Goal: Task Accomplishment & Management: Complete application form

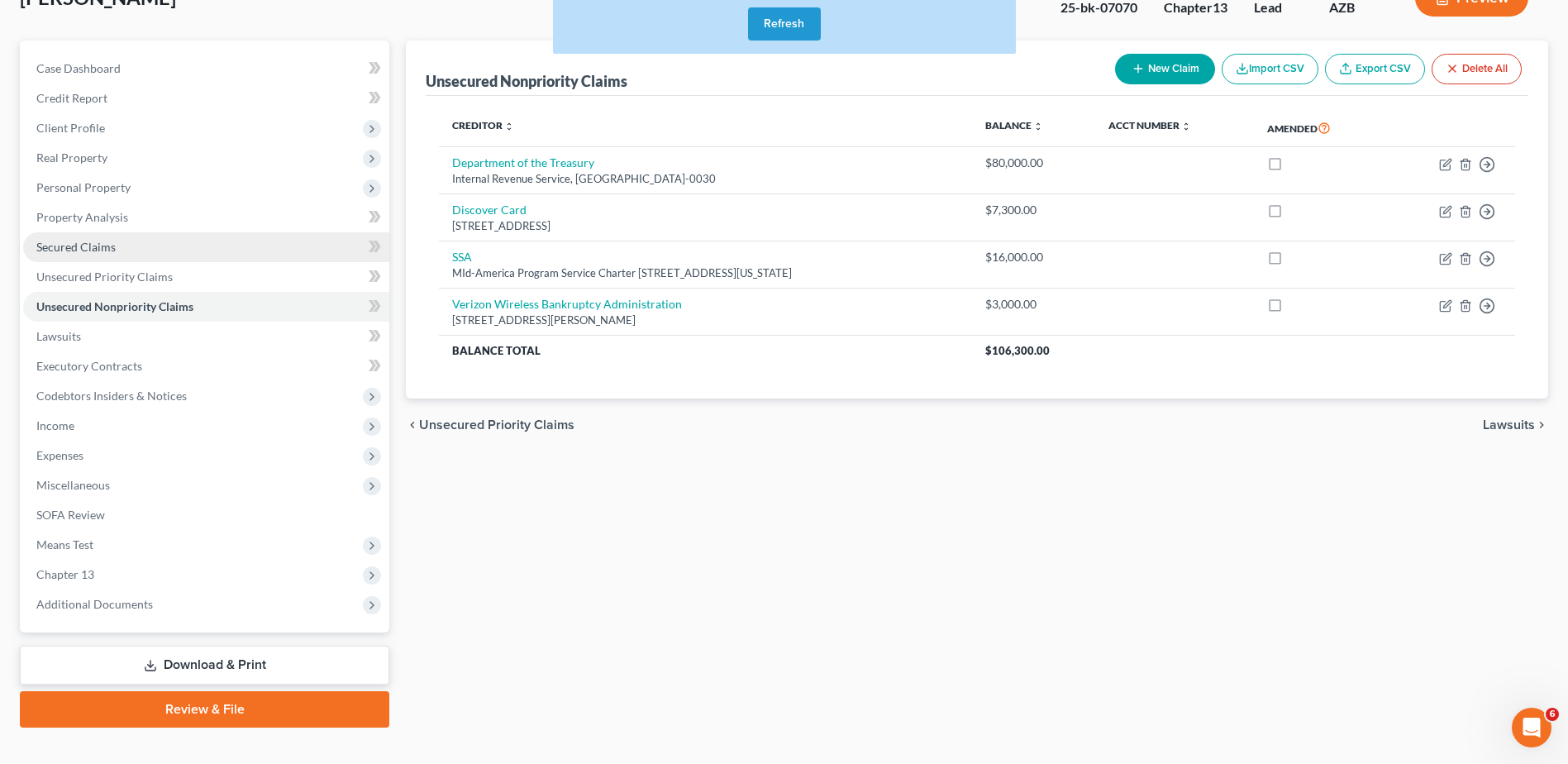
scroll to position [145, 0]
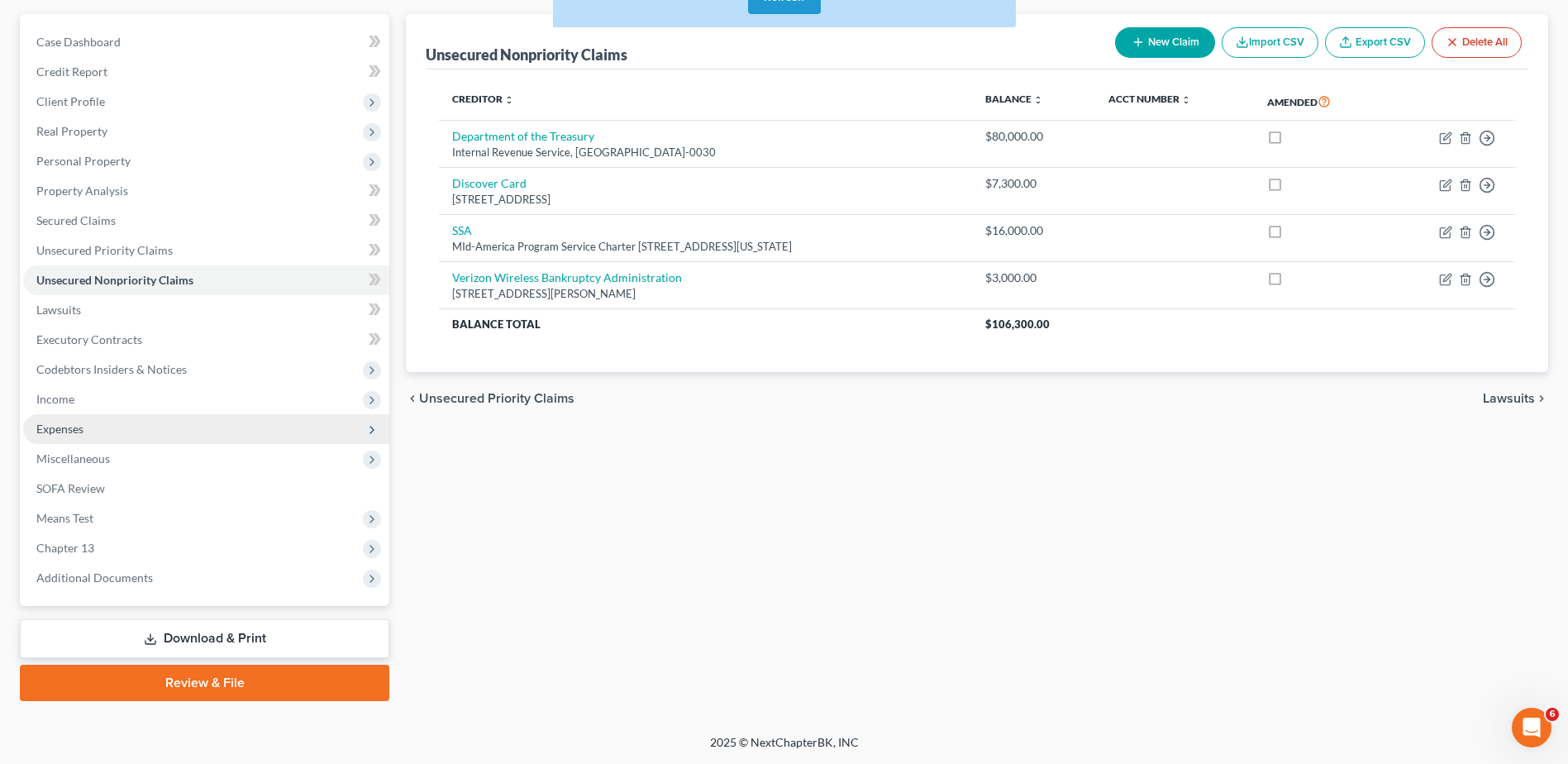
click at [61, 427] on span "Expenses" at bounding box center [60, 429] width 47 height 14
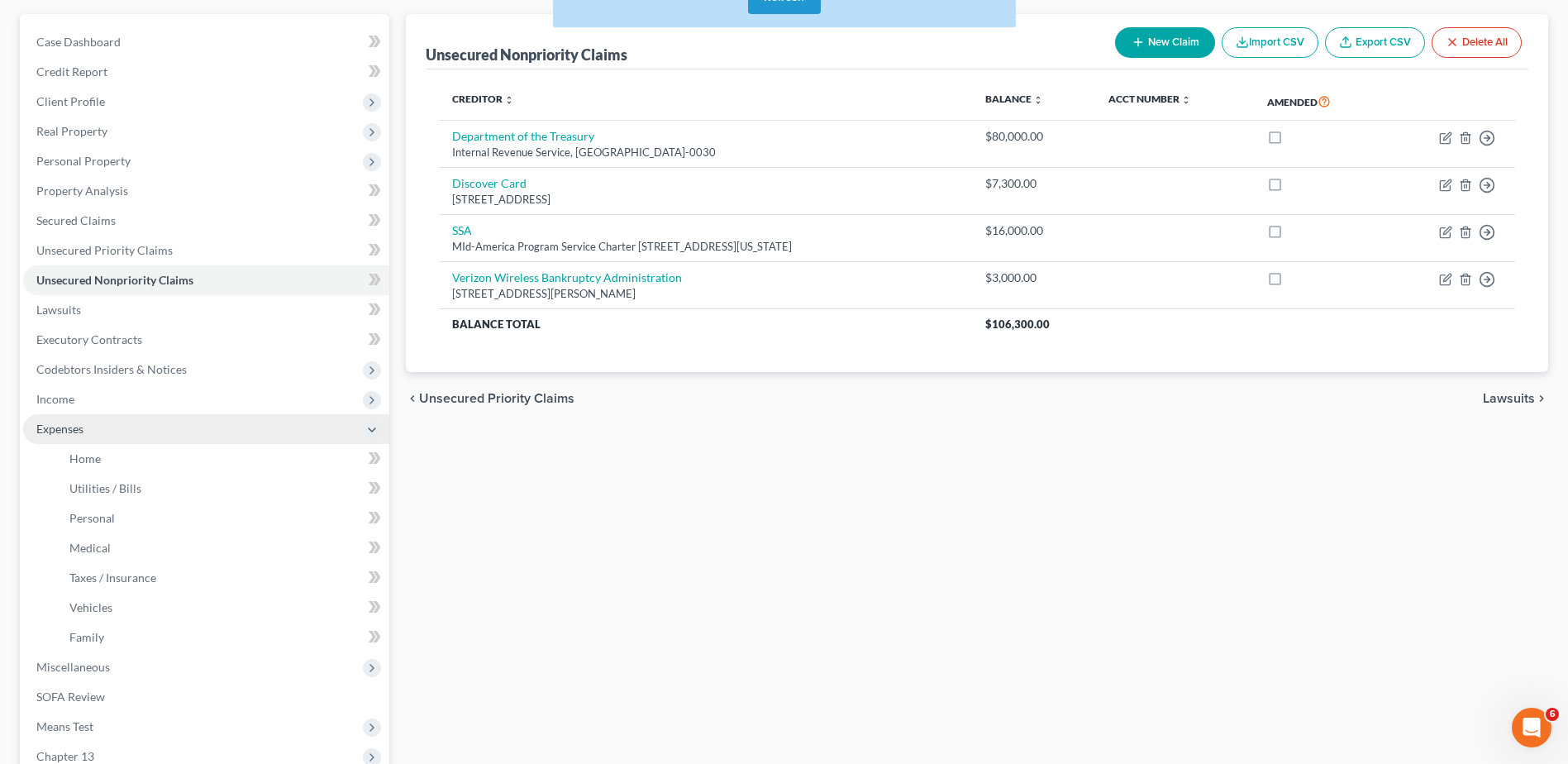
click at [61, 423] on span "Expenses" at bounding box center [60, 429] width 47 height 14
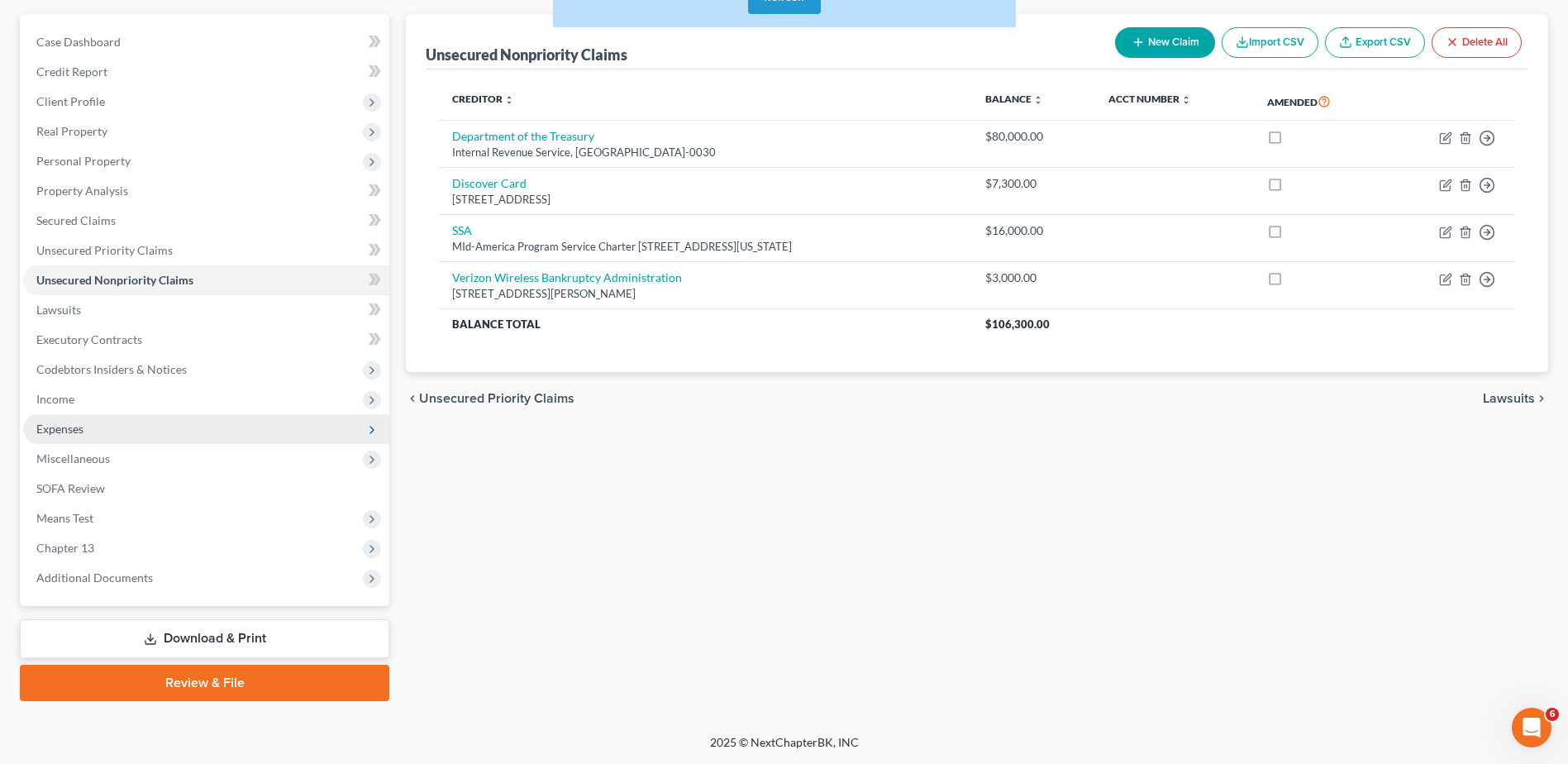
click at [57, 422] on span "Expenses" at bounding box center [60, 429] width 47 height 14
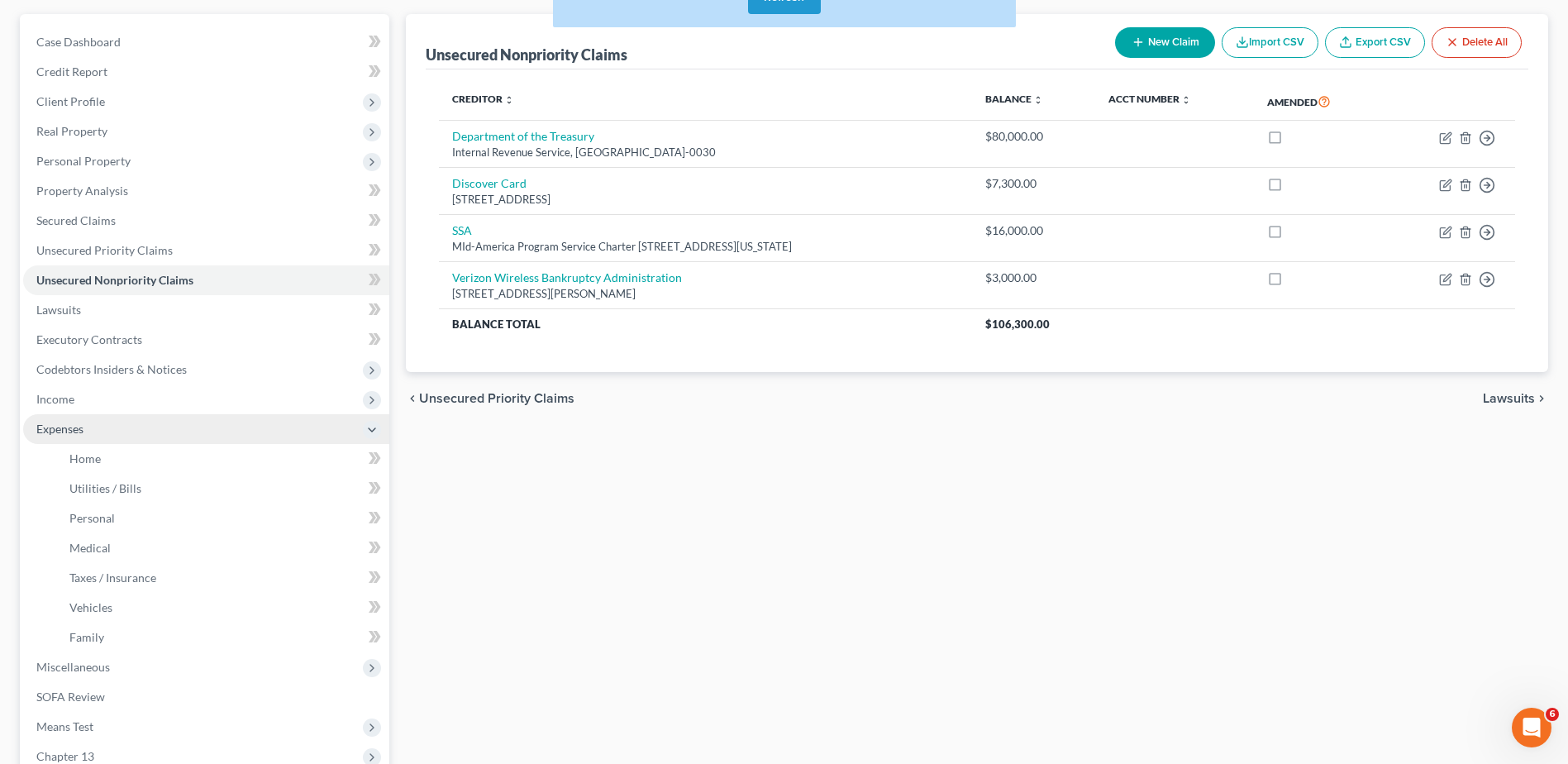
click at [56, 427] on span "Expenses" at bounding box center [60, 429] width 47 height 14
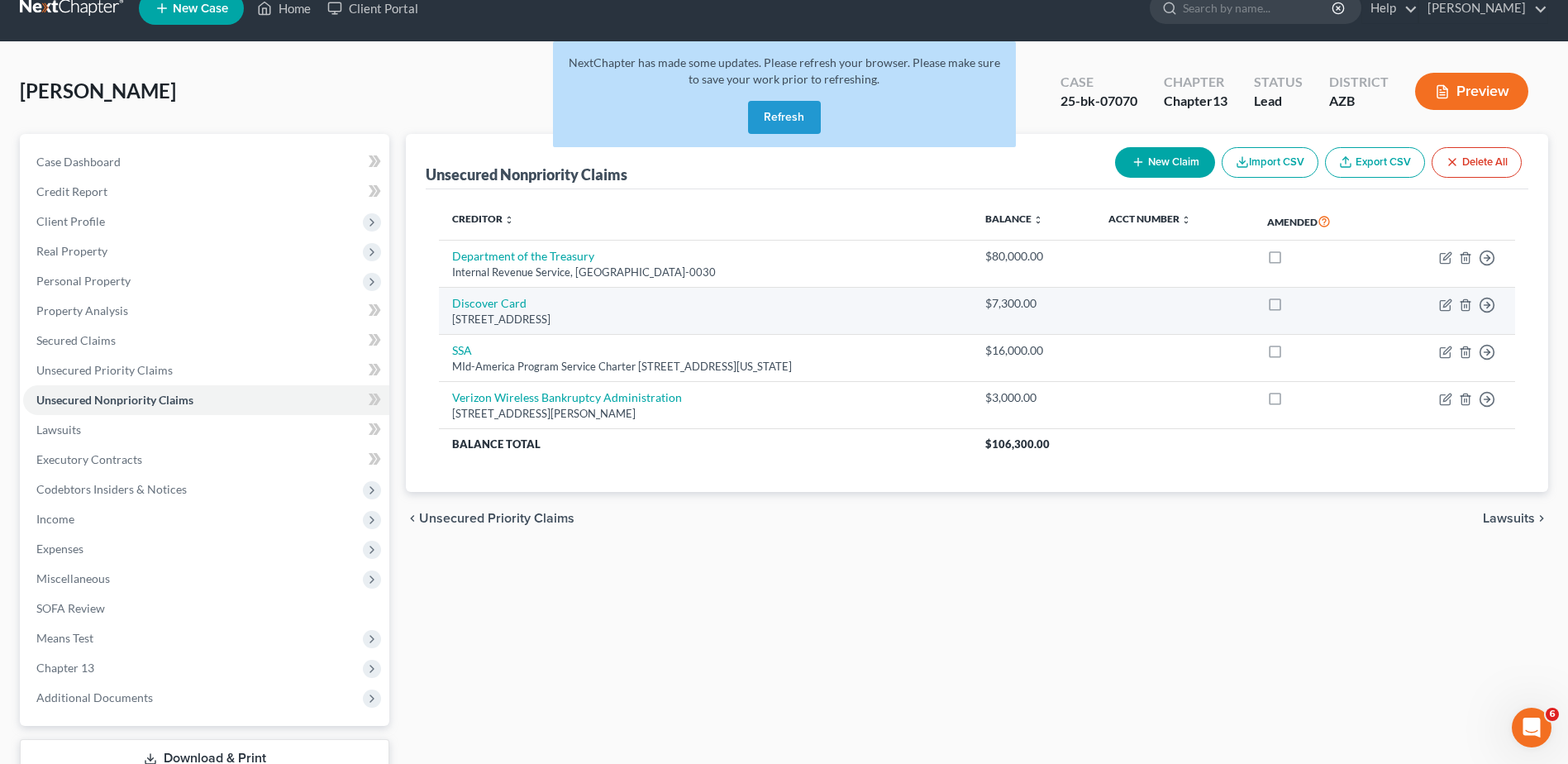
scroll to position [35, 0]
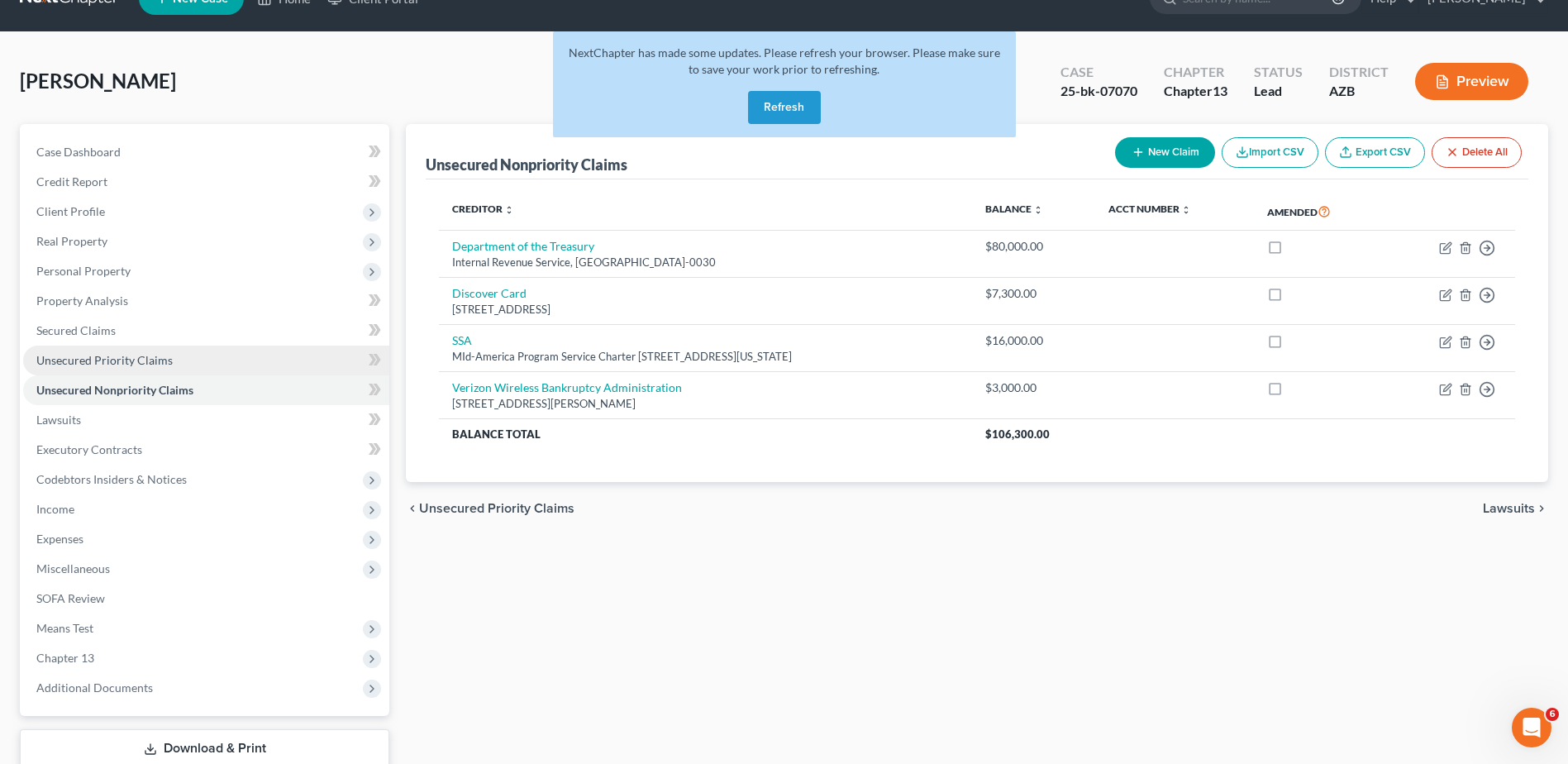
click at [119, 358] on span "Unsecured Priority Claims" at bounding box center [104, 360] width 136 height 14
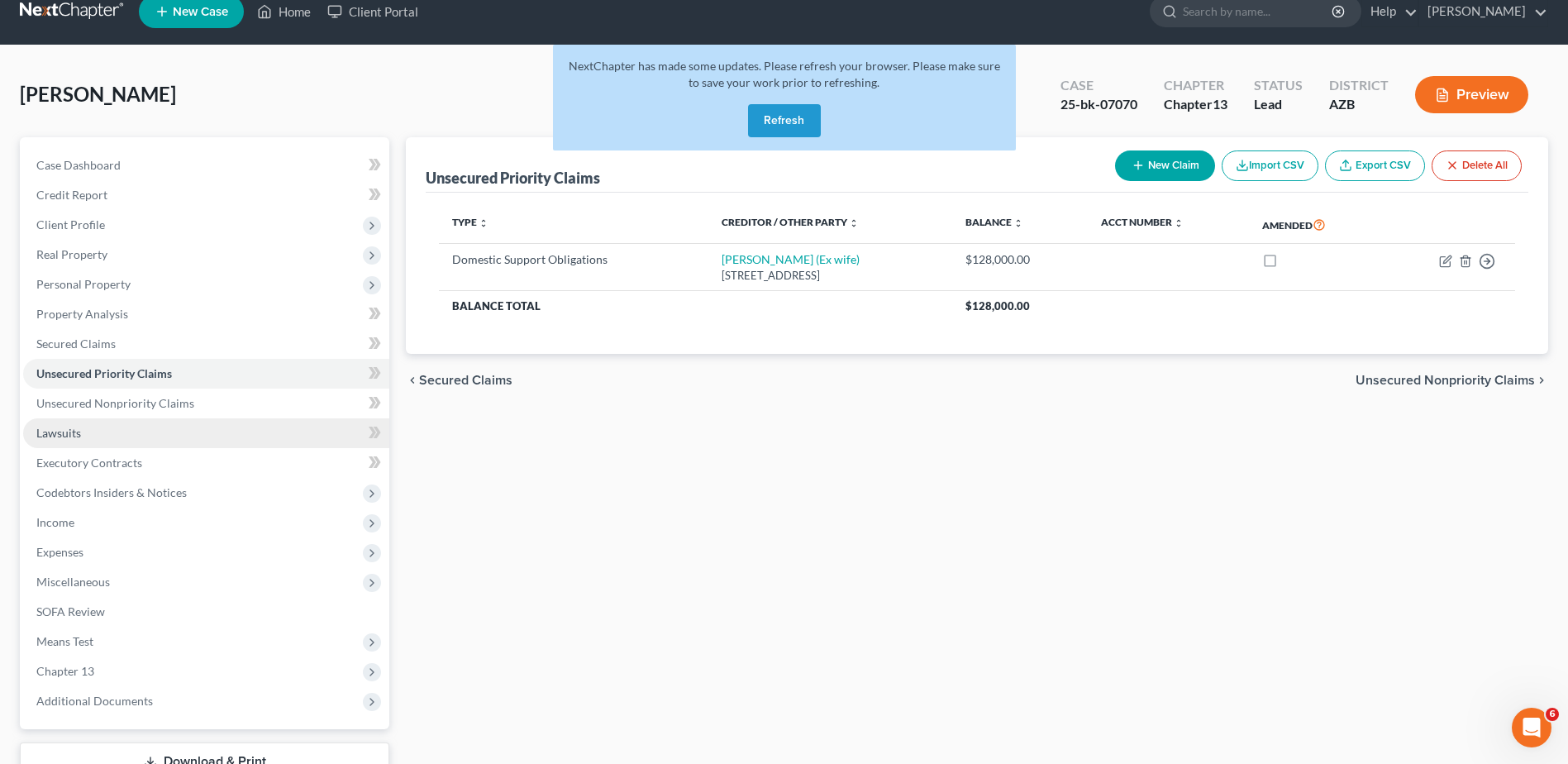
scroll to position [27, 0]
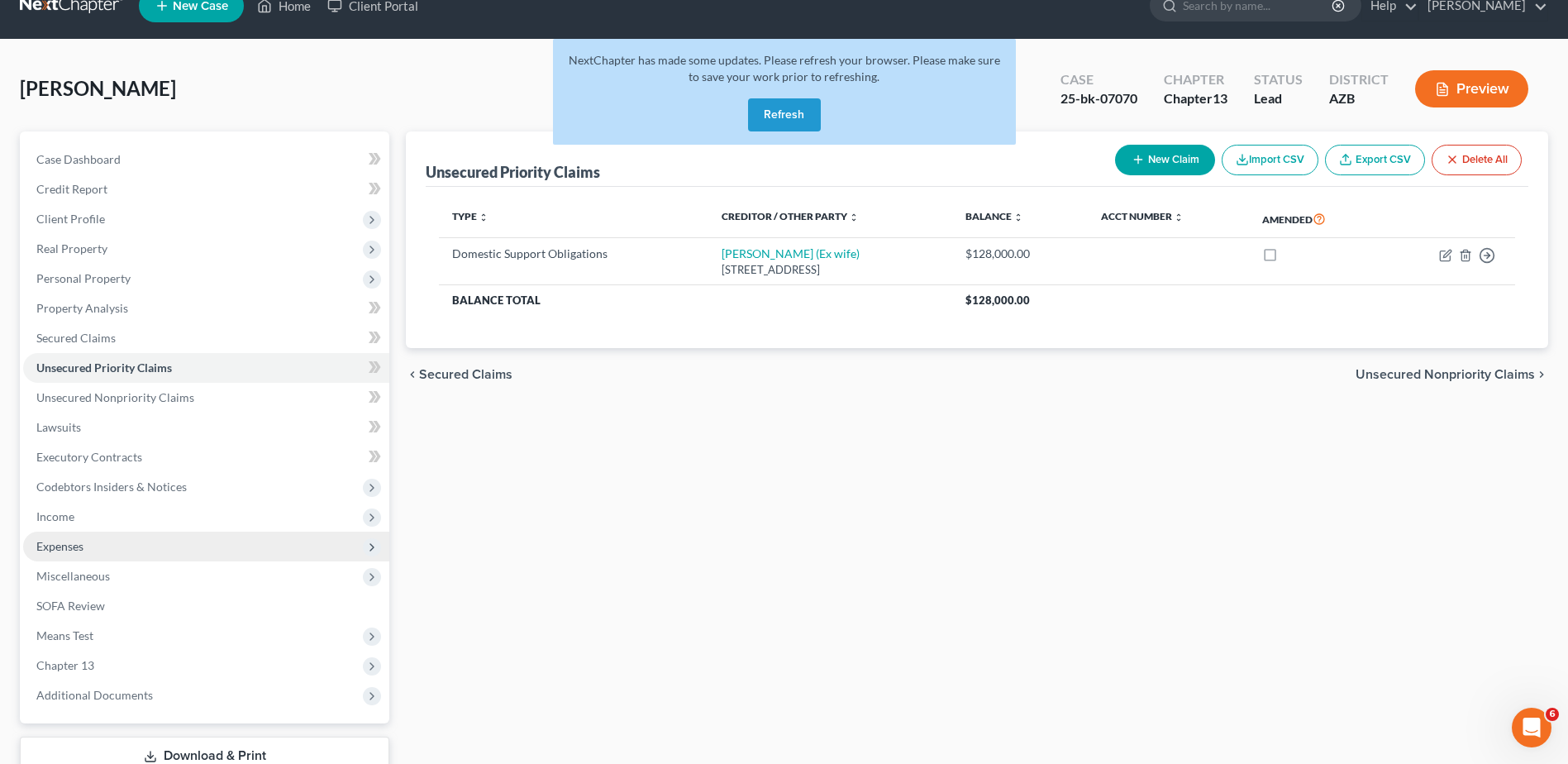
click at [62, 540] on span "Expenses" at bounding box center [60, 546] width 47 height 14
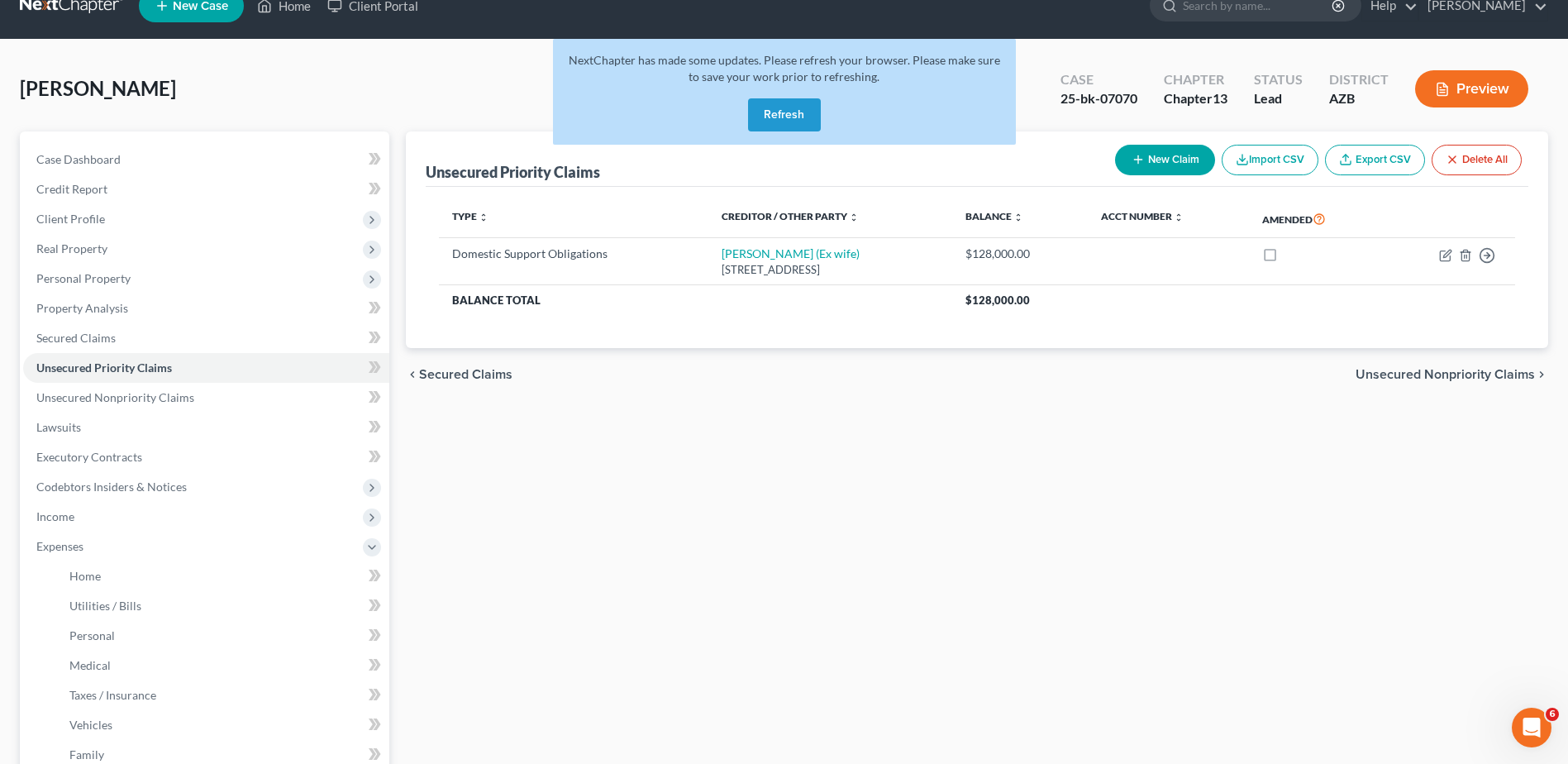
click at [784, 109] on button "Refresh" at bounding box center [784, 115] width 73 height 33
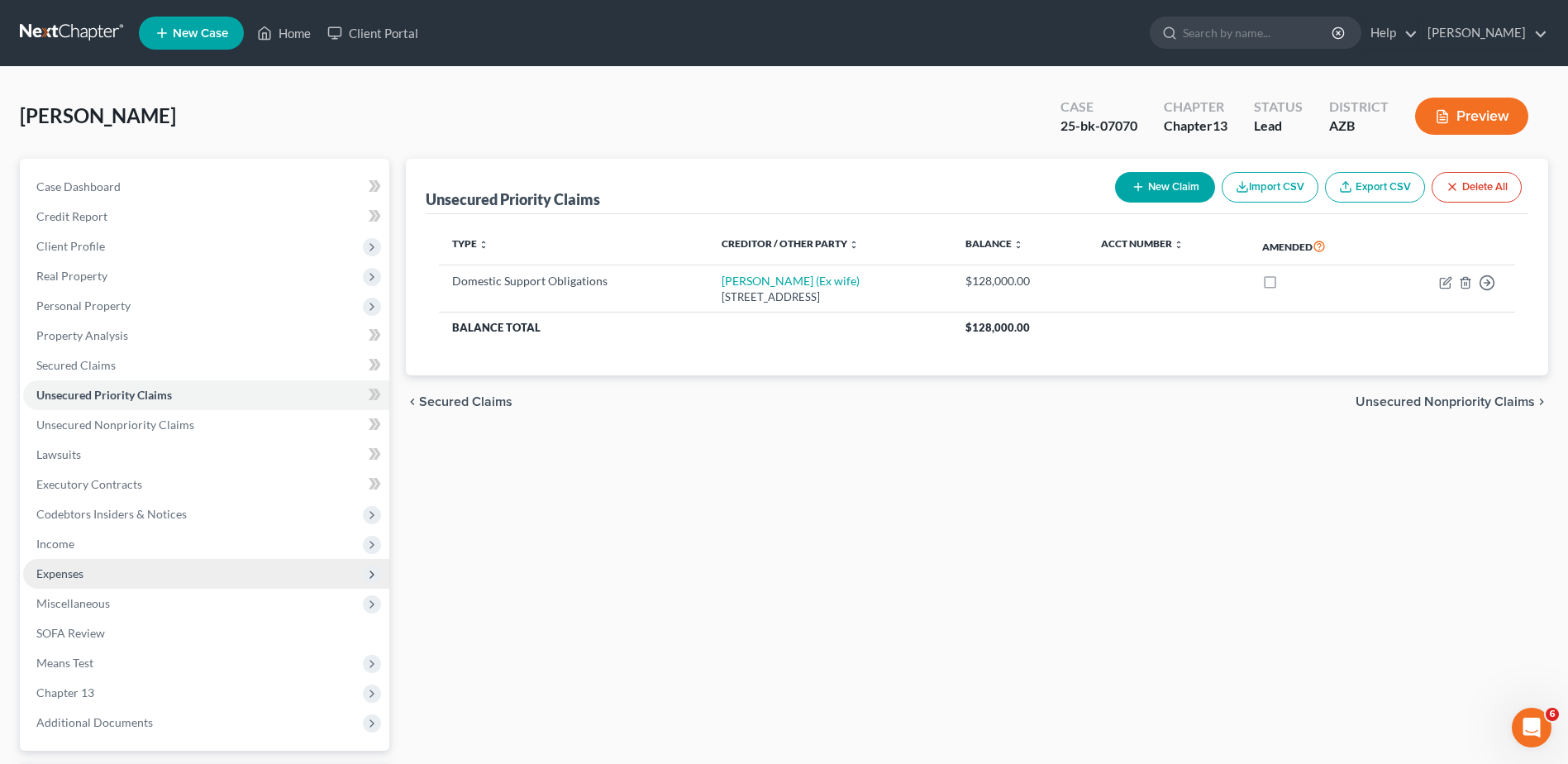
click at [69, 567] on span "Expenses" at bounding box center [60, 573] width 47 height 14
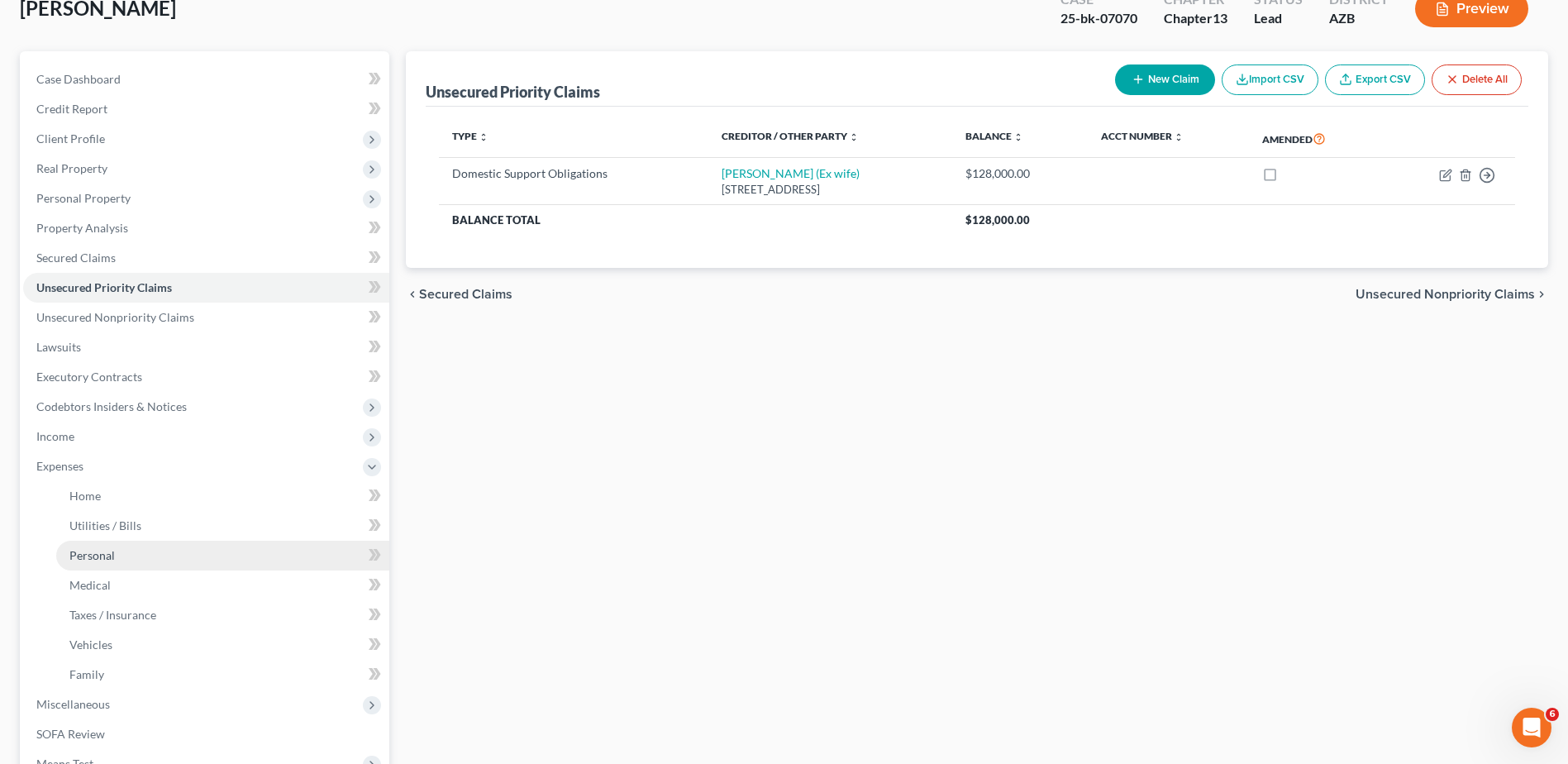
scroll to position [110, 0]
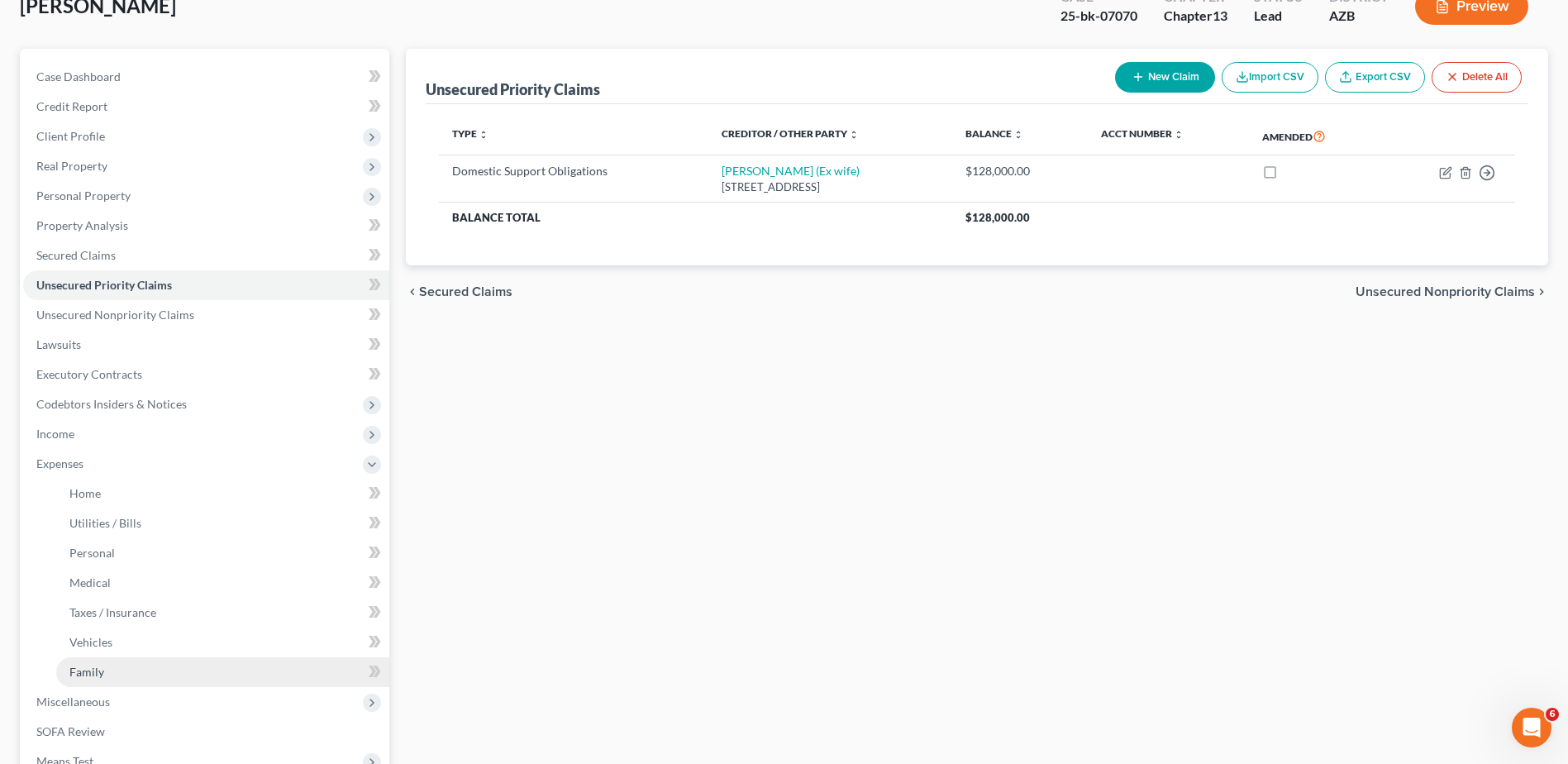
click at [91, 666] on span "Family" at bounding box center [86, 672] width 35 height 14
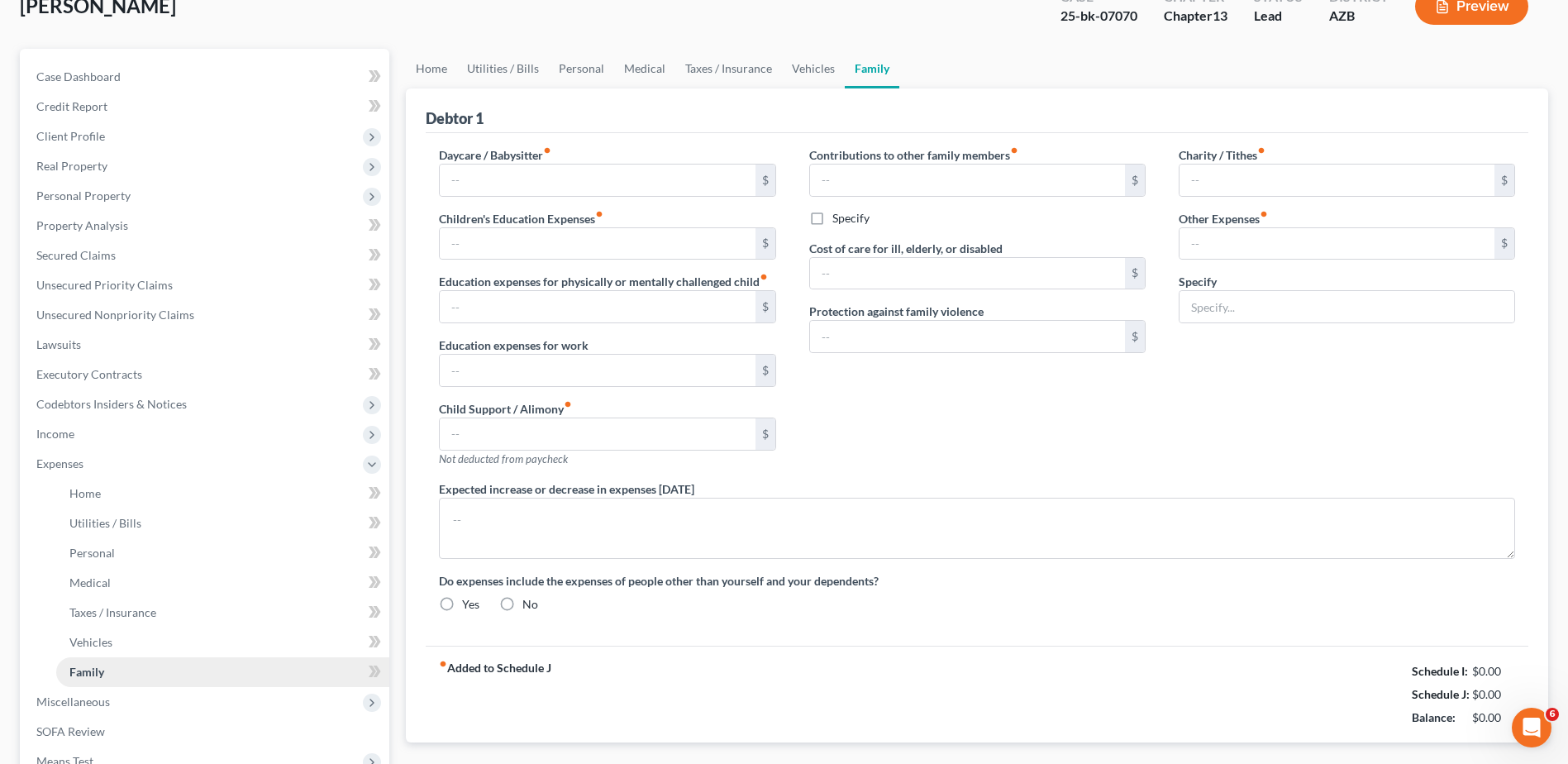
scroll to position [36, 0]
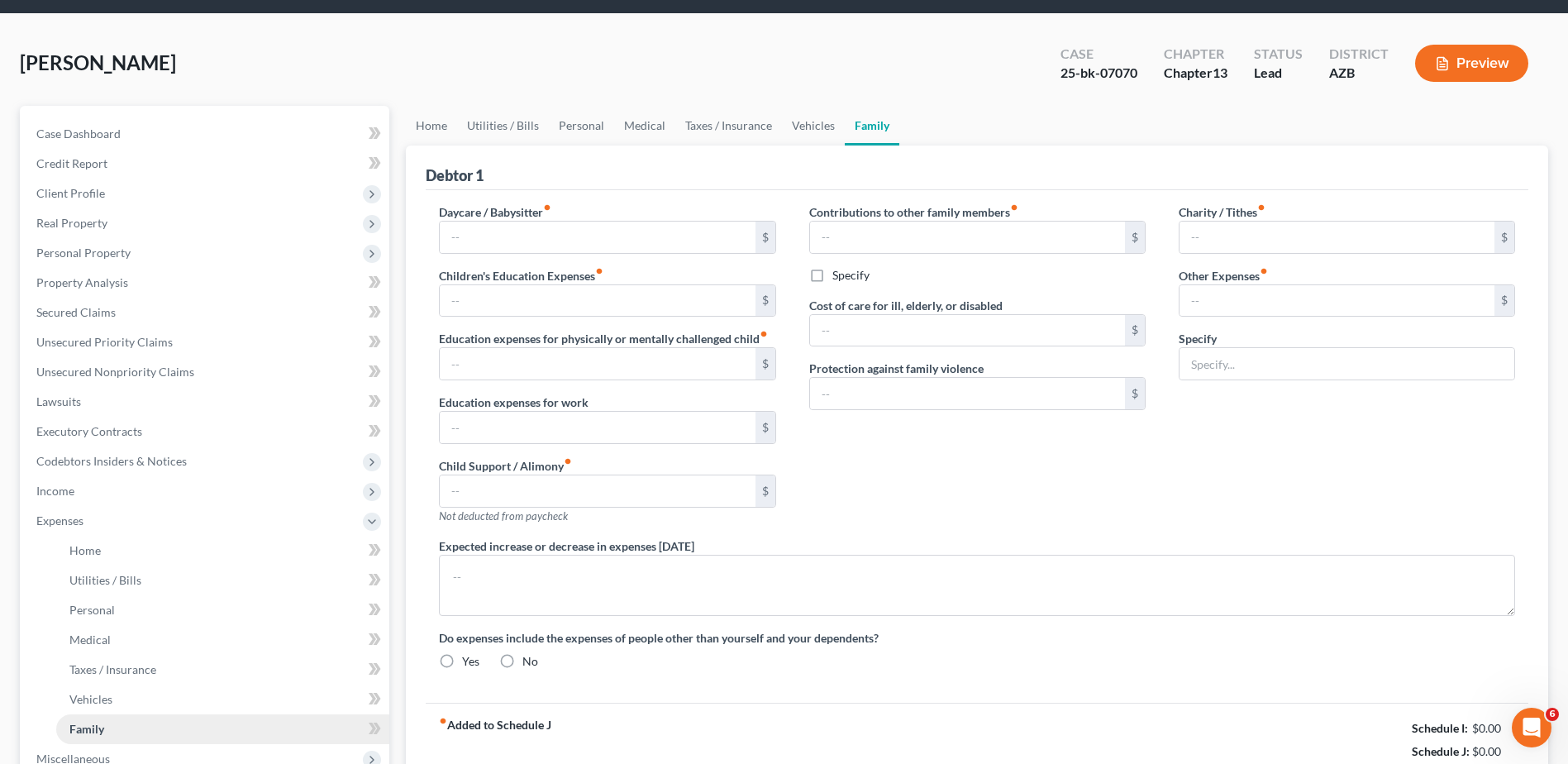
type input "0.00"
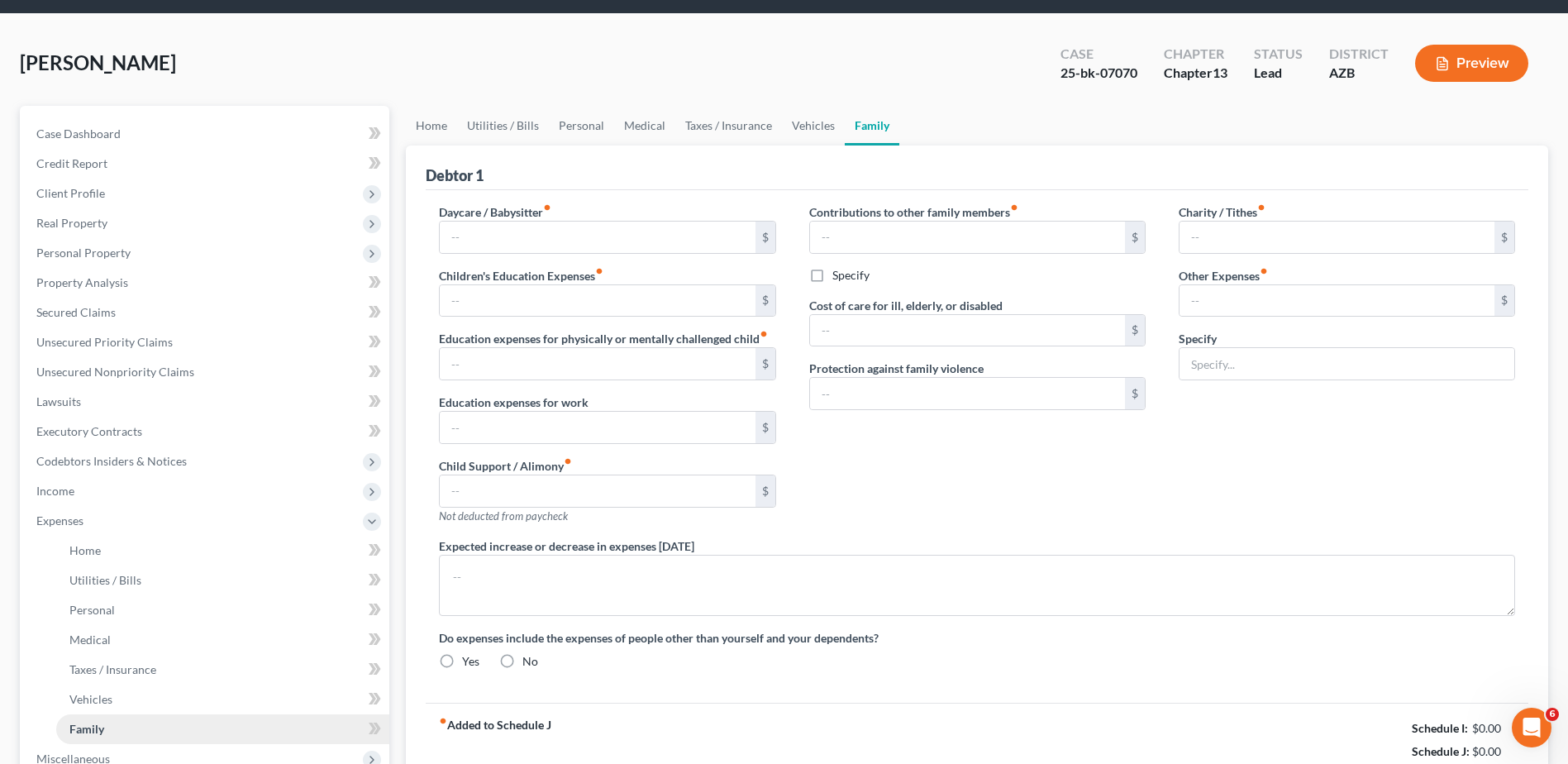
type input "0.00"
radio input "true"
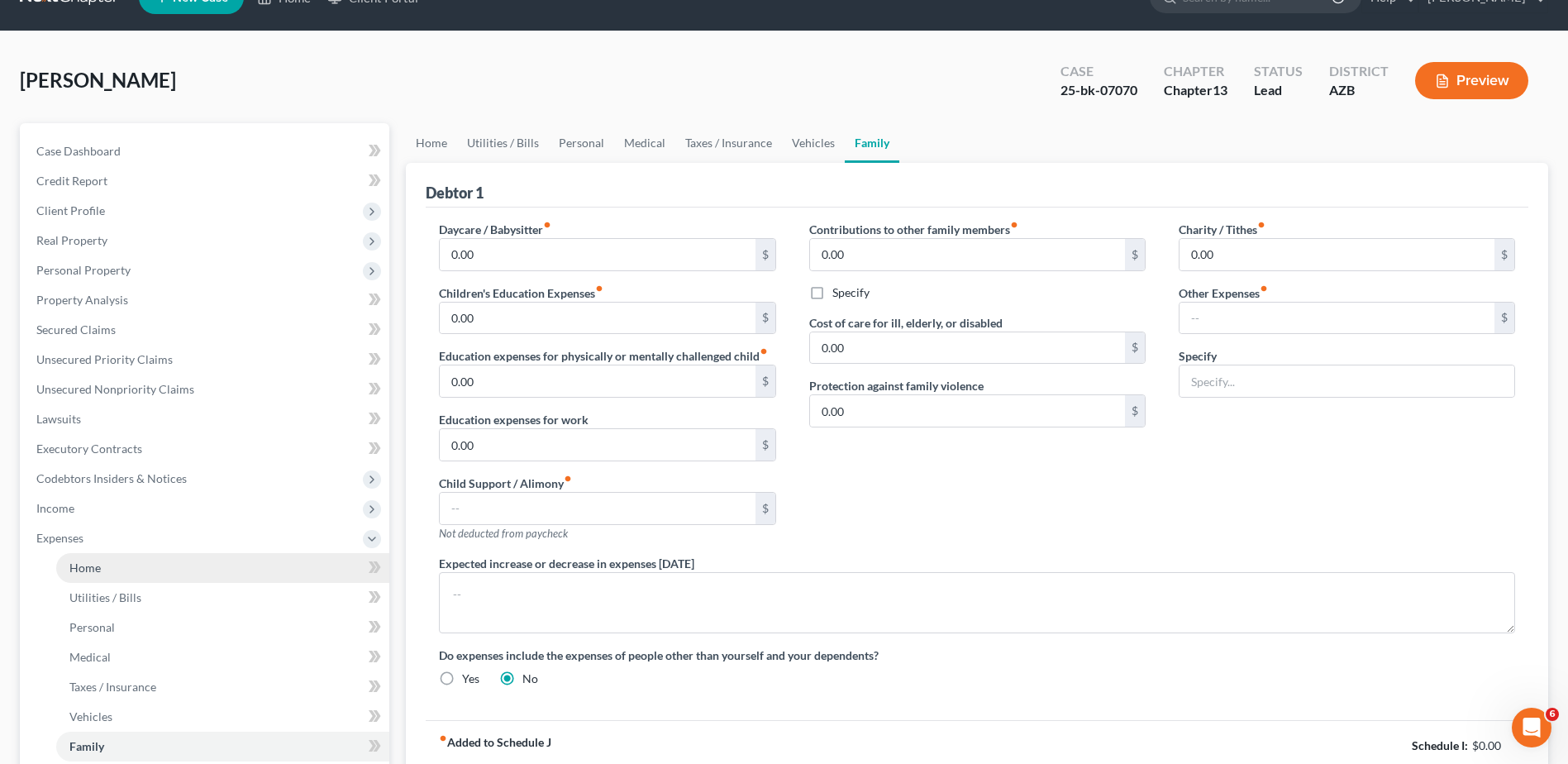
scroll to position [0, 0]
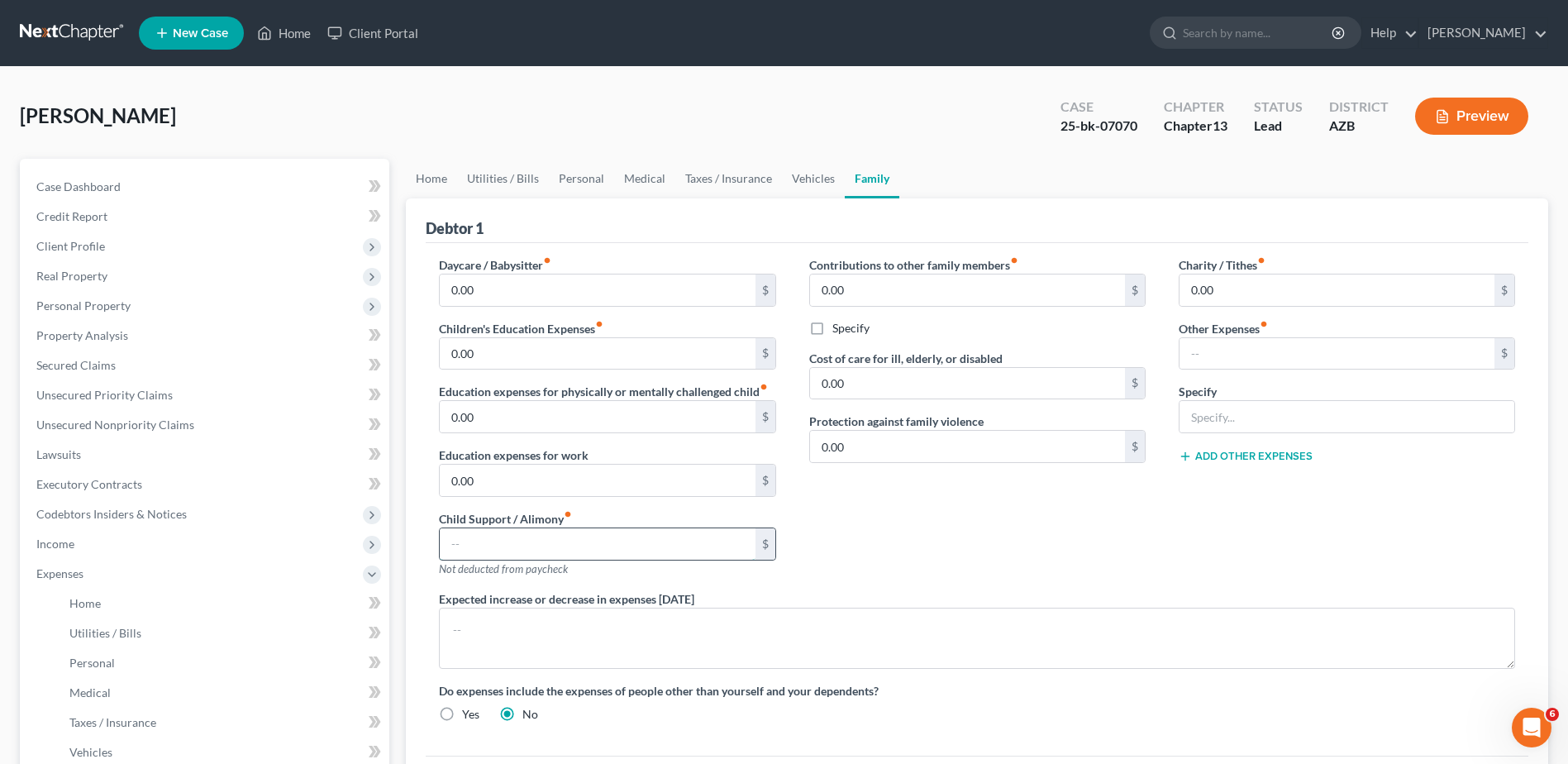
click at [464, 542] on input "text" at bounding box center [597, 543] width 315 height 32
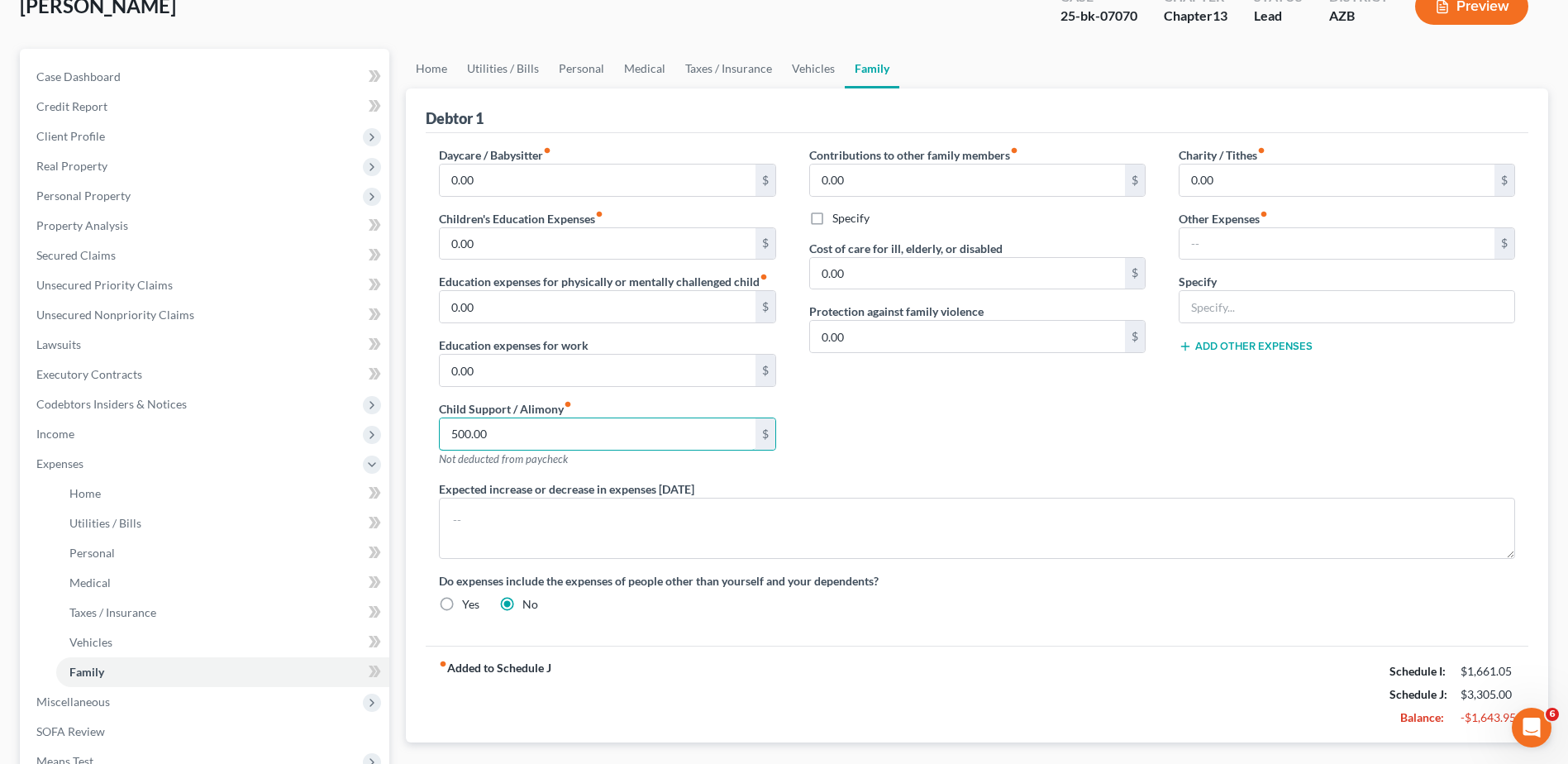
scroll to position [138, 0]
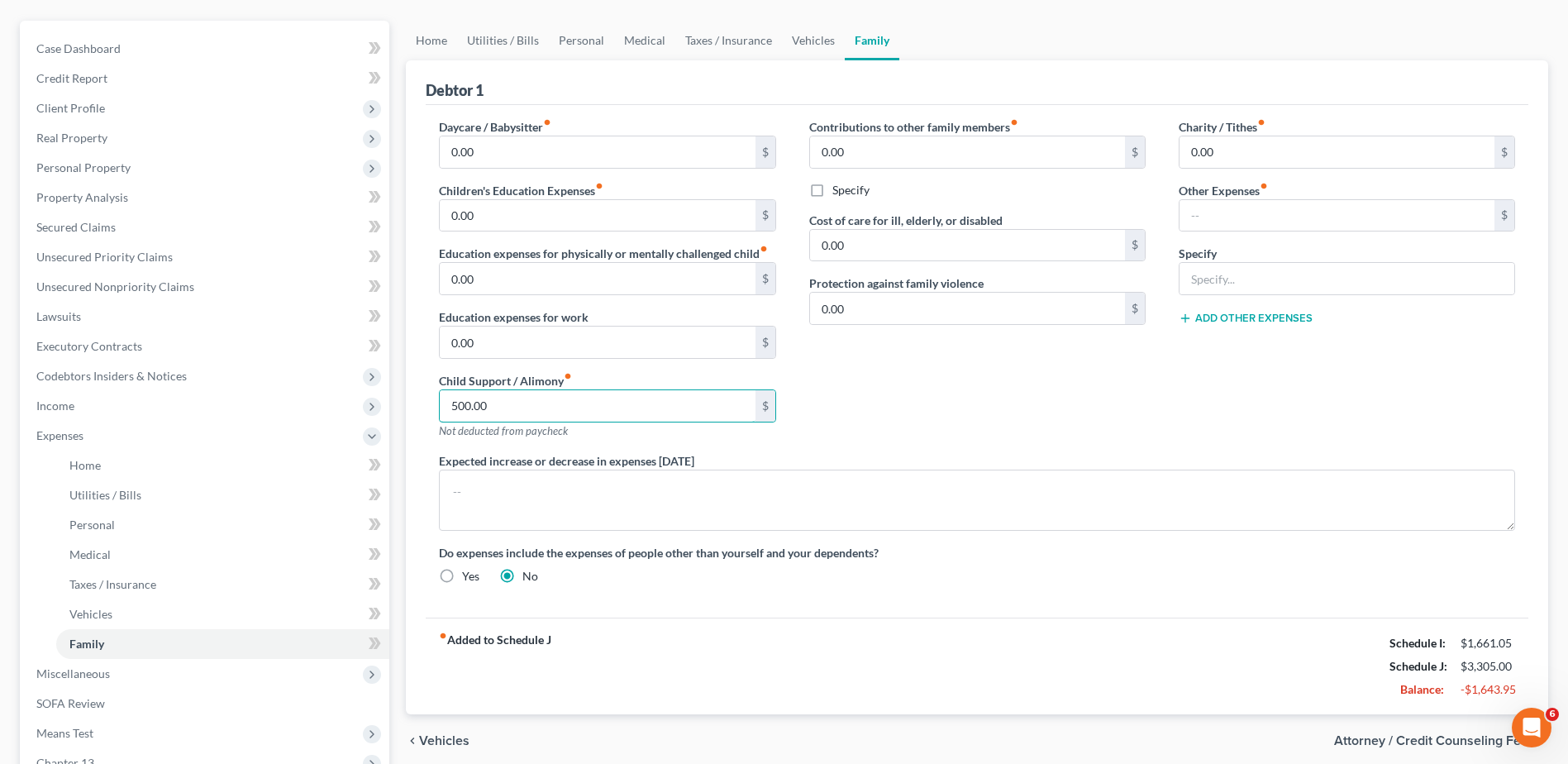
type input "500.00"
click at [435, 37] on link "Home" at bounding box center [431, 40] width 51 height 39
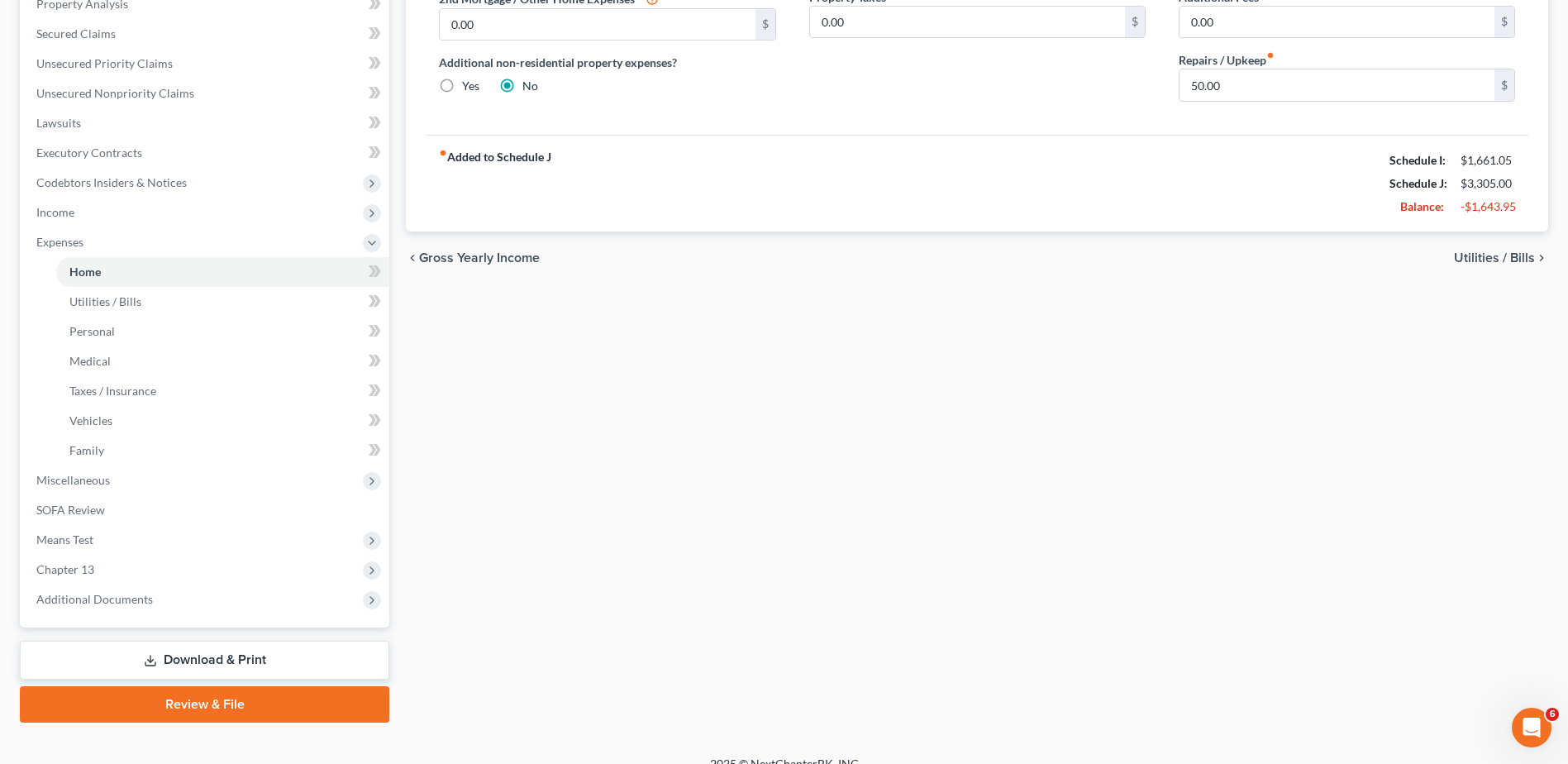
scroll to position [326, 0]
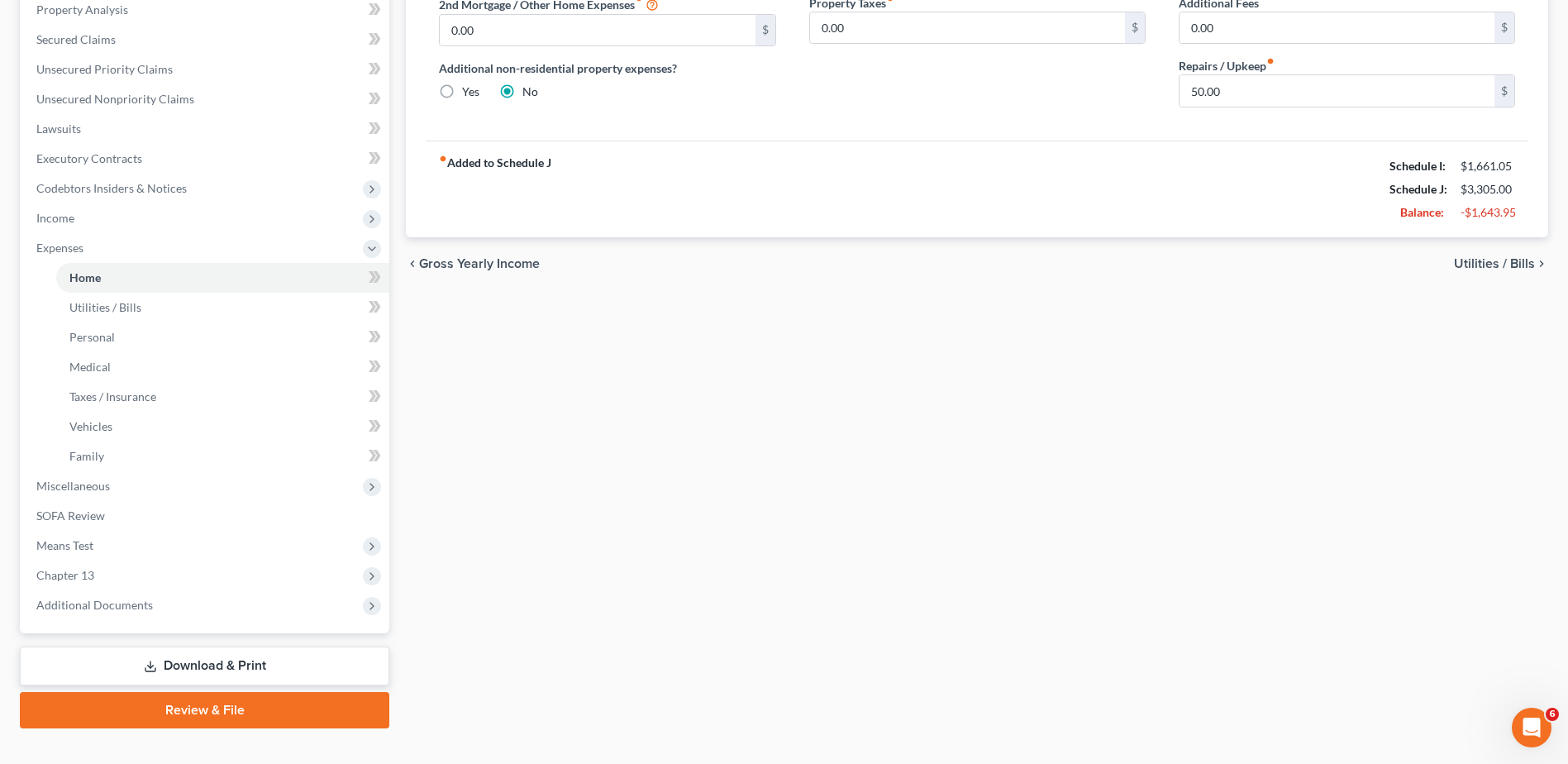
click at [191, 656] on link "Download & Print" at bounding box center [204, 665] width 370 height 38
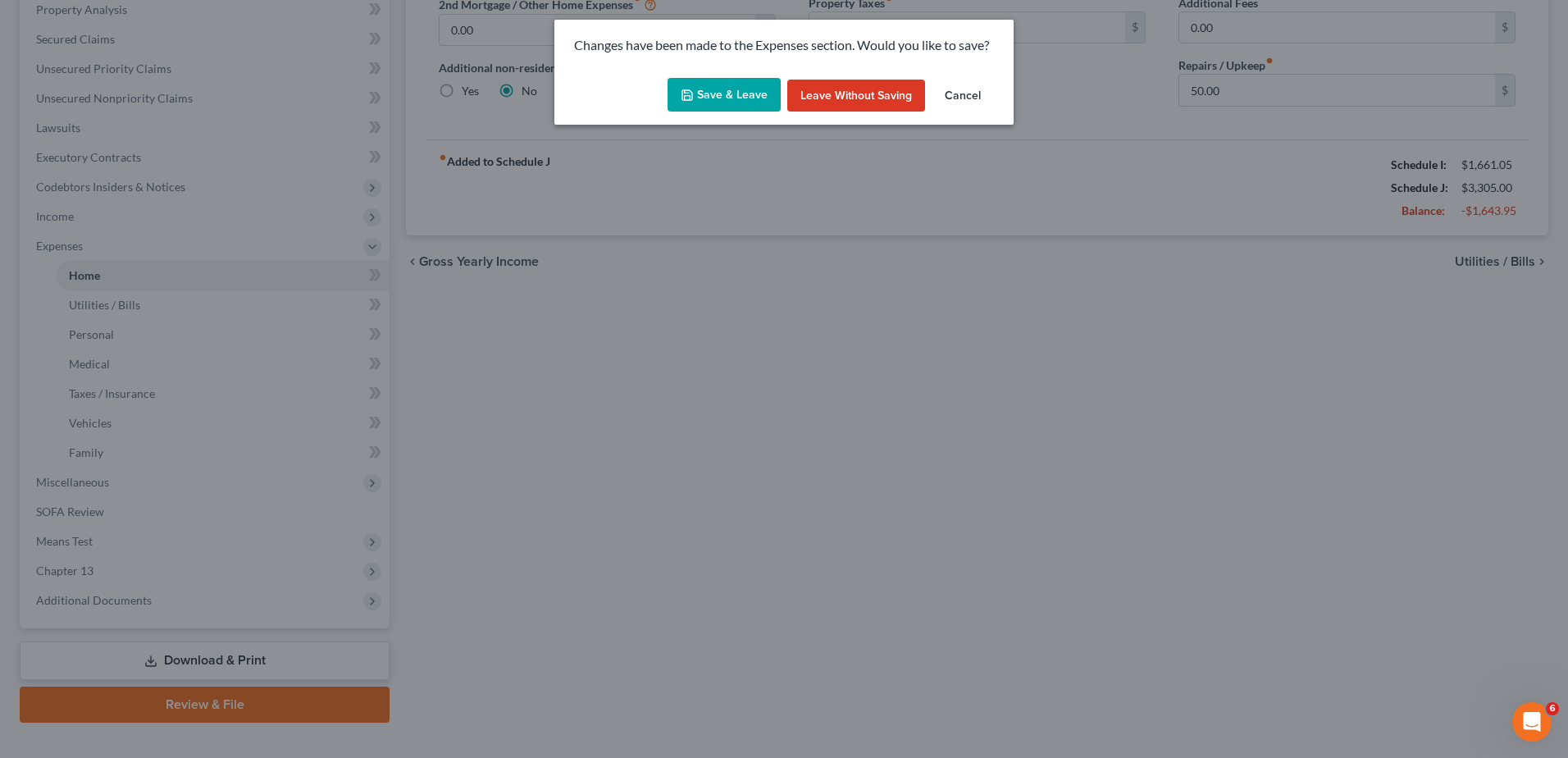
click at [723, 85] on button "Save & Leave" at bounding box center [723, 95] width 113 height 35
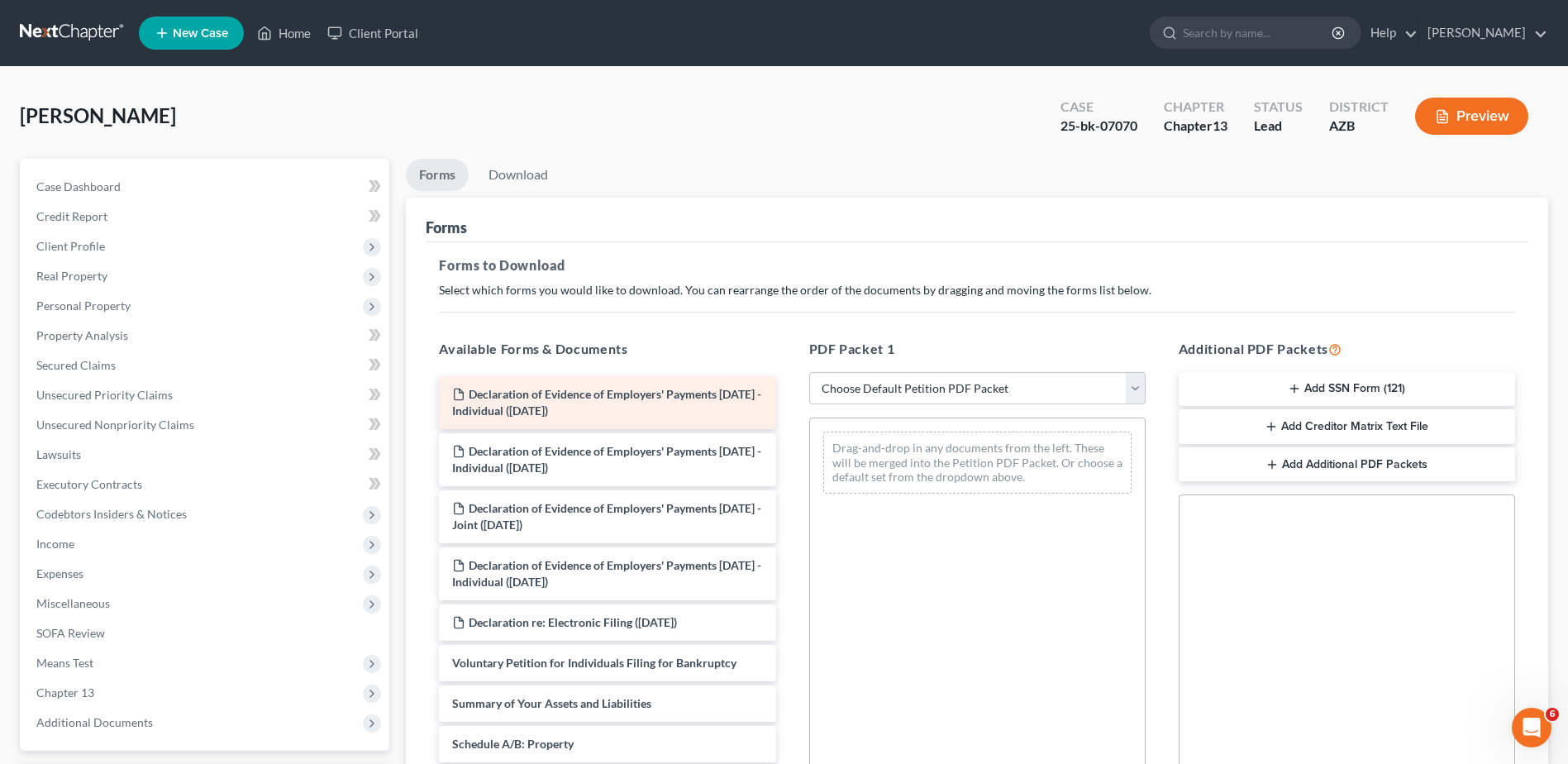
click at [601, 398] on span "Declaration of Evidence of Employers' Payments Within 60 Days - Individual (08/…" at bounding box center [606, 402] width 309 height 31
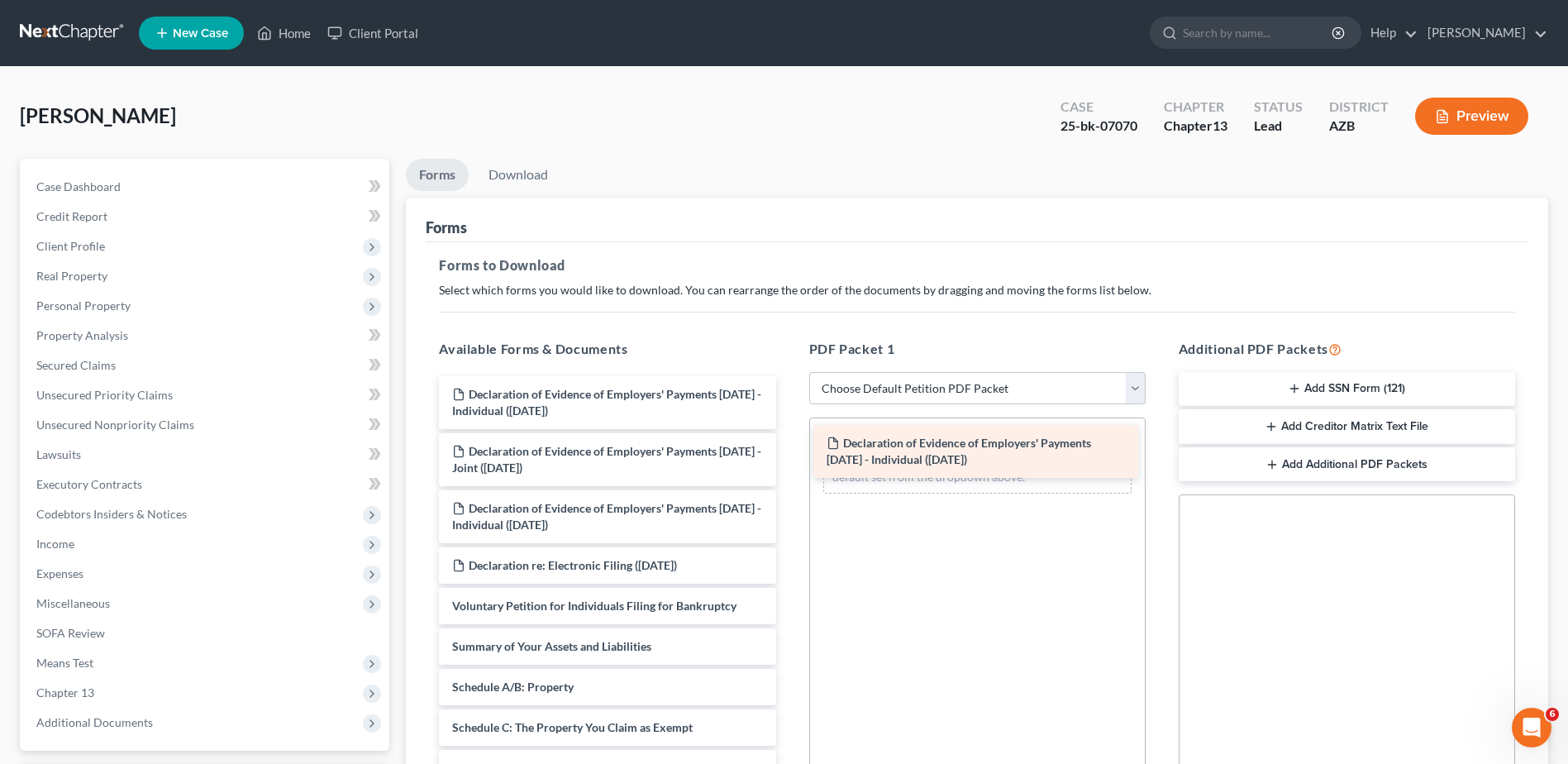
drag, startPoint x: 577, startPoint y: 394, endPoint x: 951, endPoint y: 443, distance: 377.2
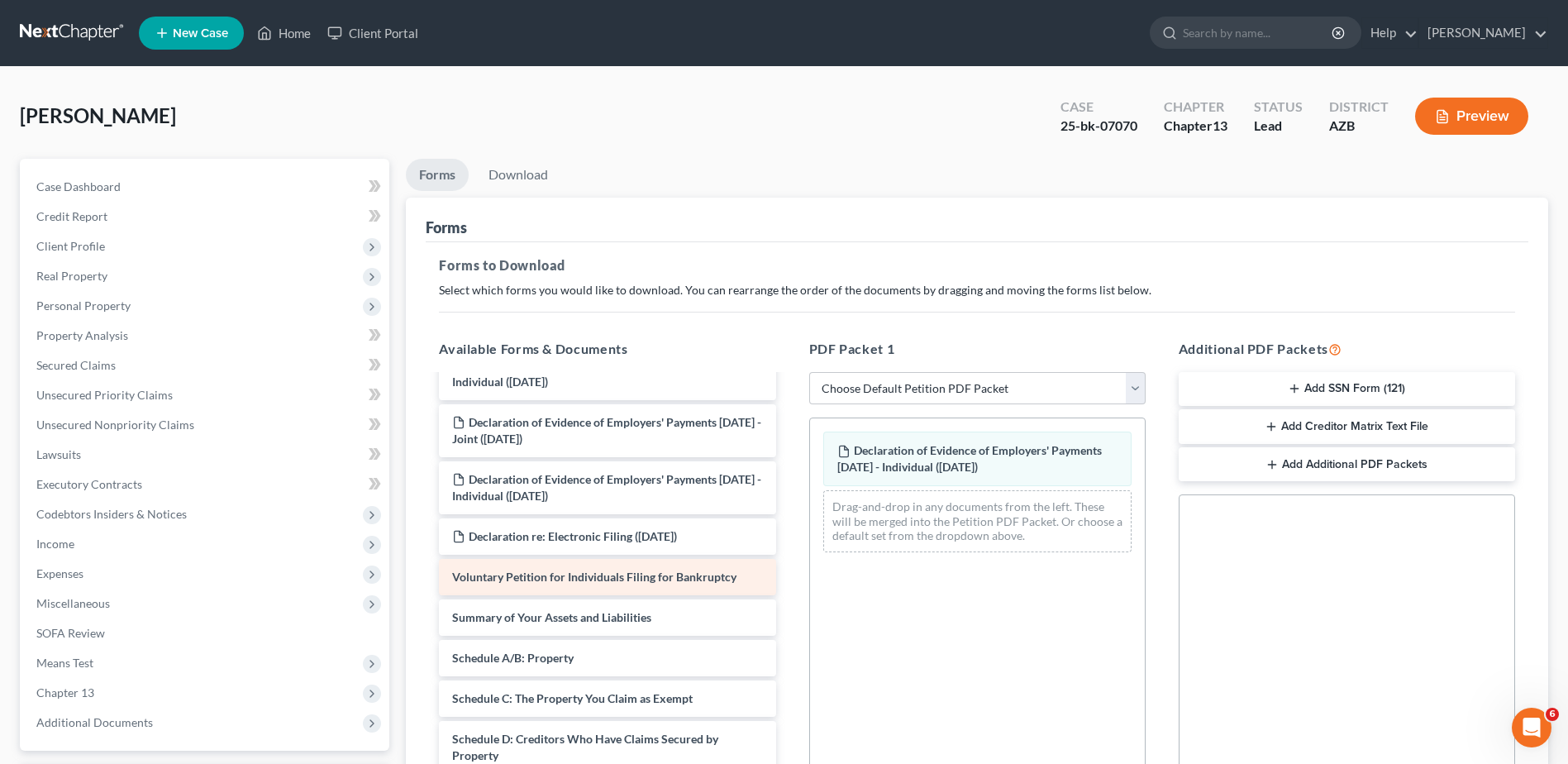
scroll to position [27, 0]
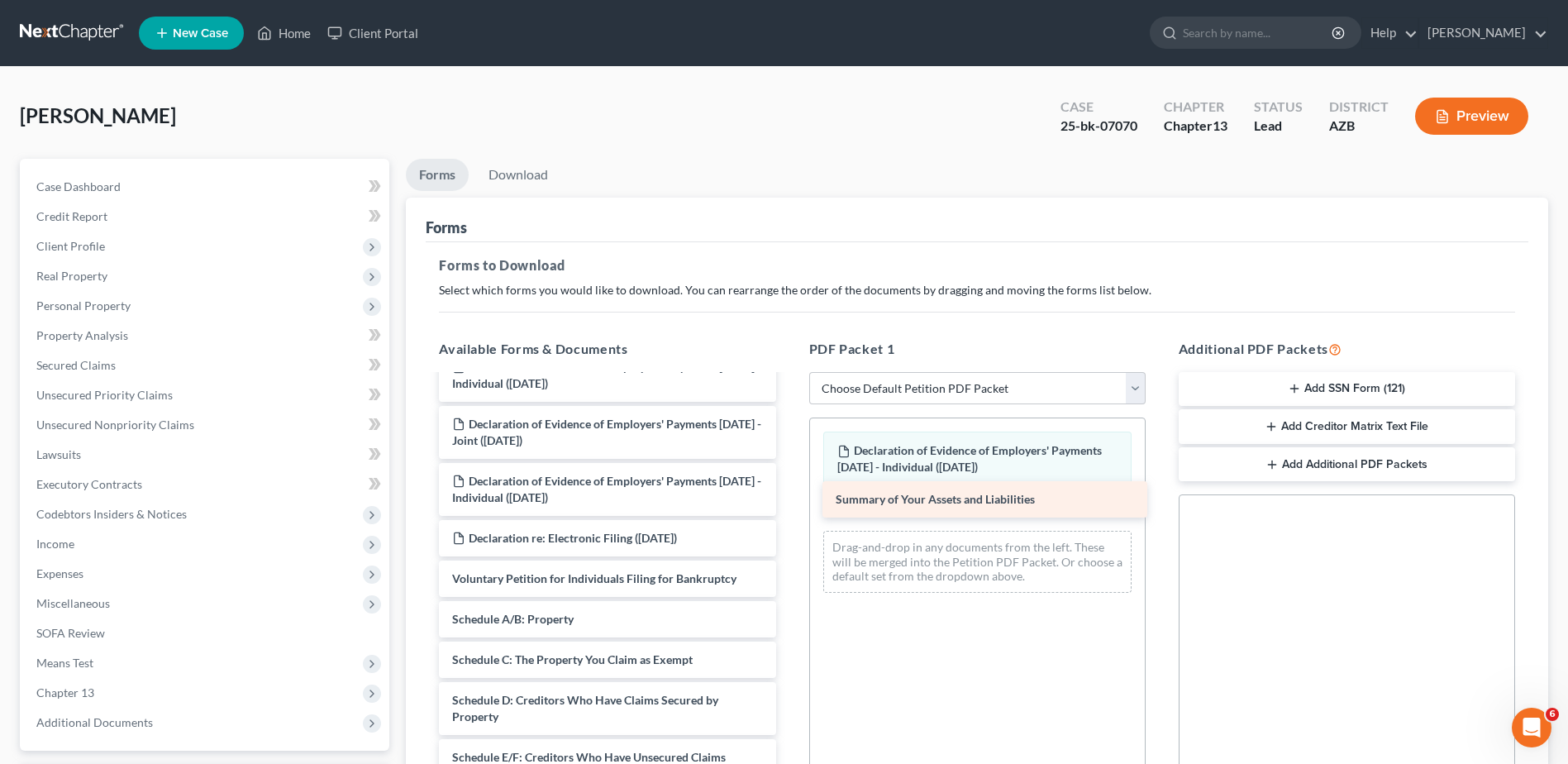
drag, startPoint x: 572, startPoint y: 612, endPoint x: 956, endPoint y: 492, distance: 402.3
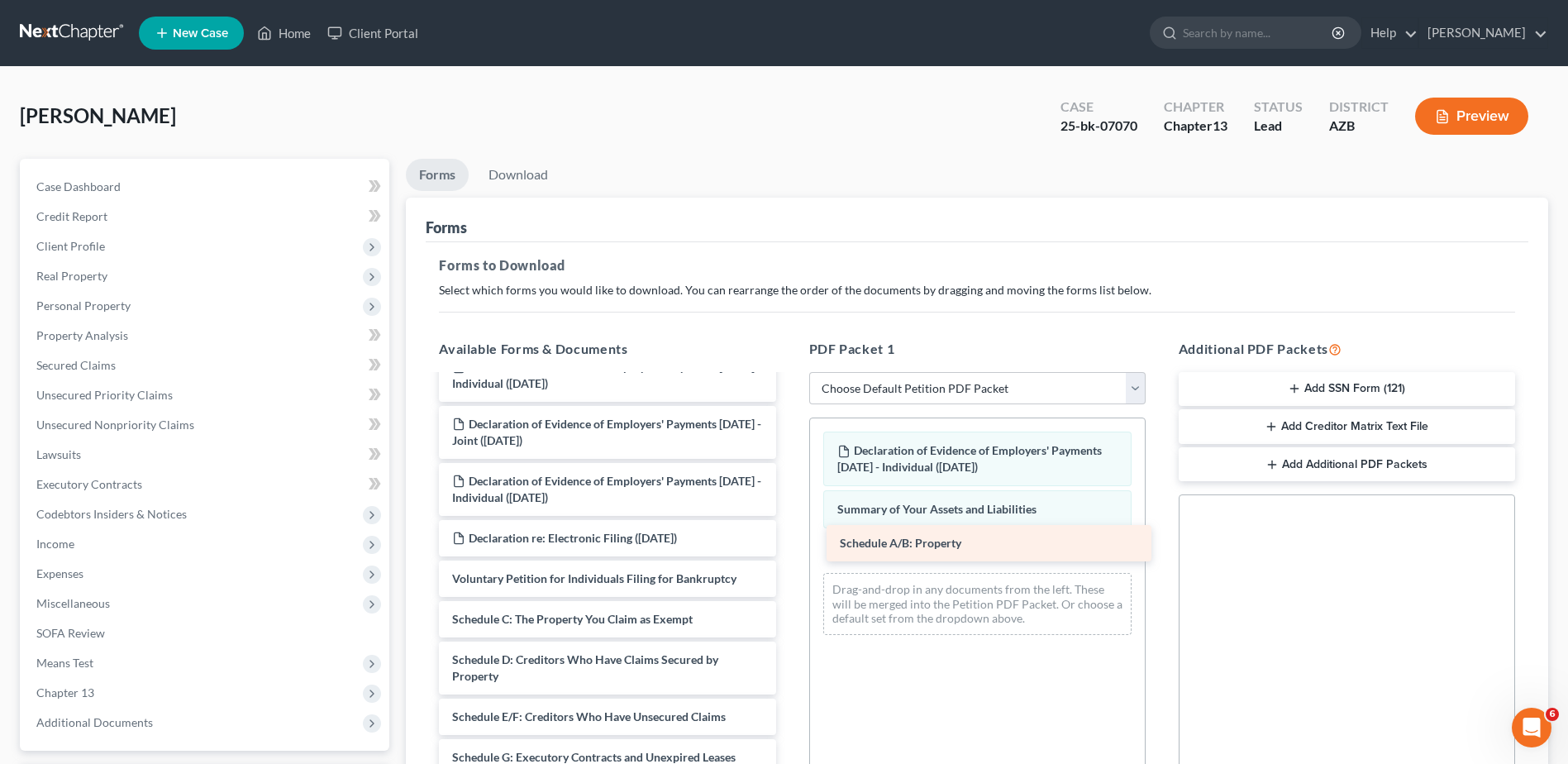
drag, startPoint x: 526, startPoint y: 611, endPoint x: 912, endPoint y: 535, distance: 393.4
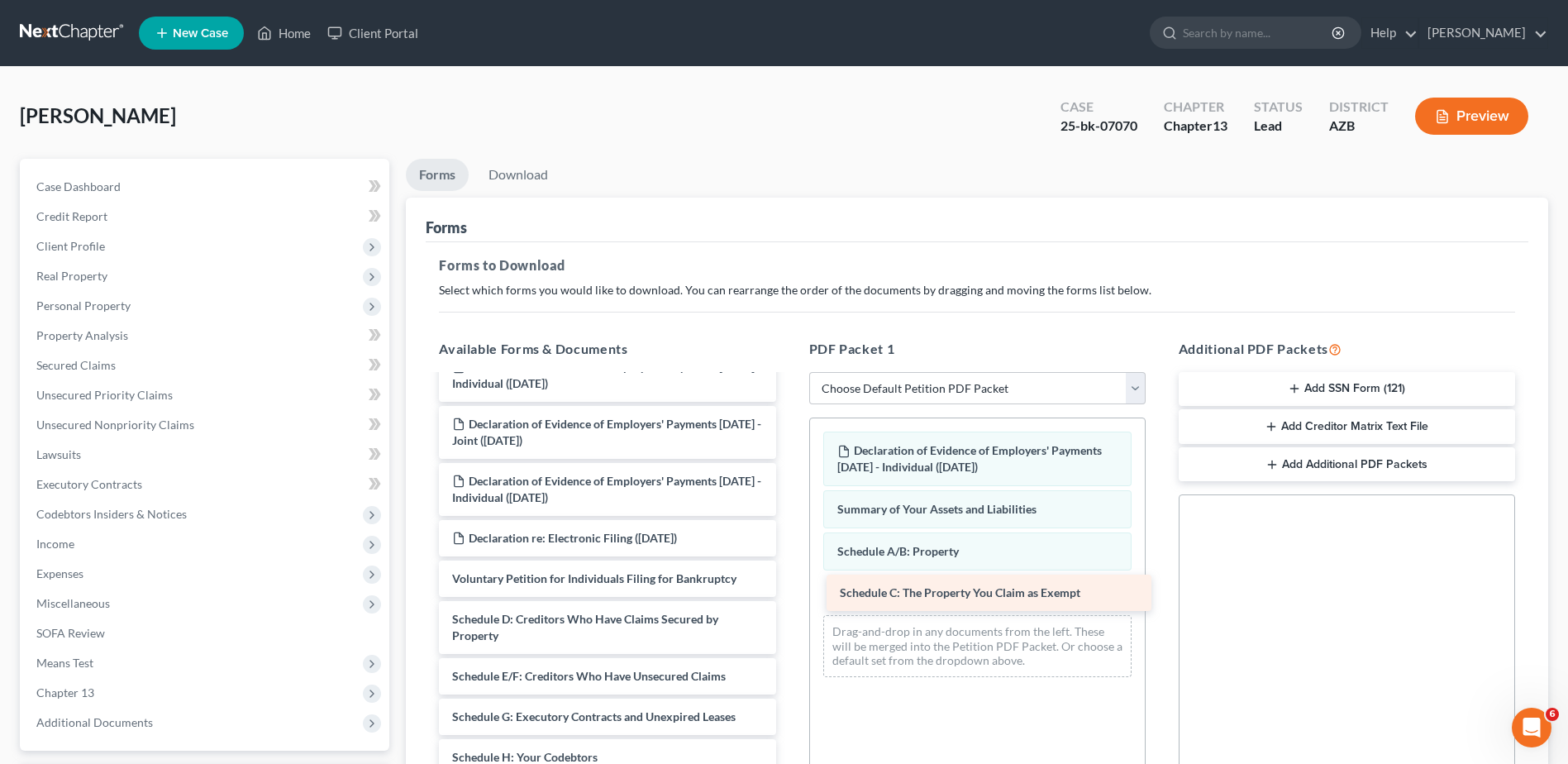
drag, startPoint x: 547, startPoint y: 605, endPoint x: 935, endPoint y: 578, distance: 388.9
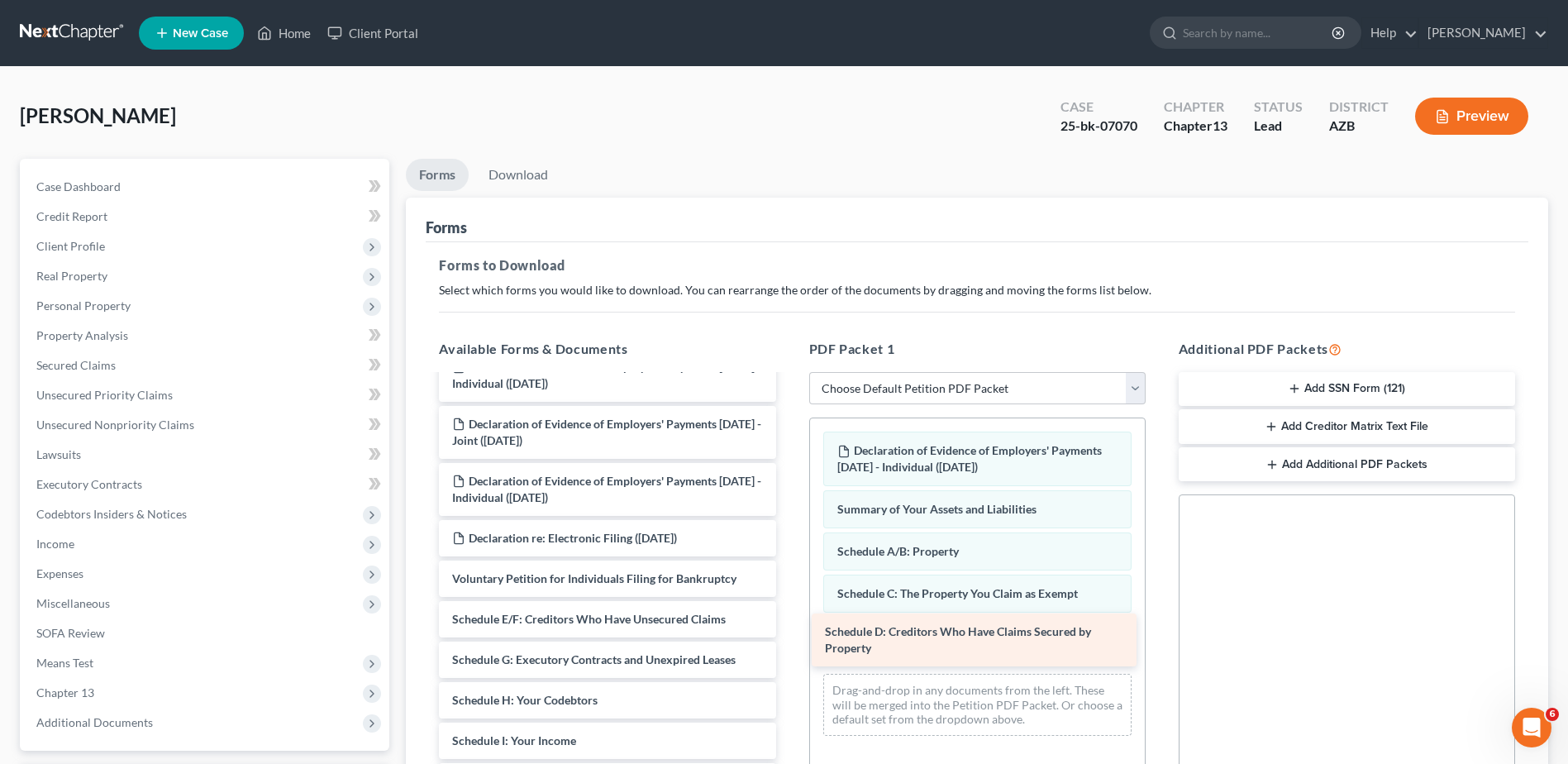
drag, startPoint x: 565, startPoint y: 609, endPoint x: 938, endPoint y: 622, distance: 373.2
click at [789, 622] on div "Schedule D: Creditors Who Have Claims Secured by Property Declaration of Eviden…" at bounding box center [607, 753] width 363 height 808
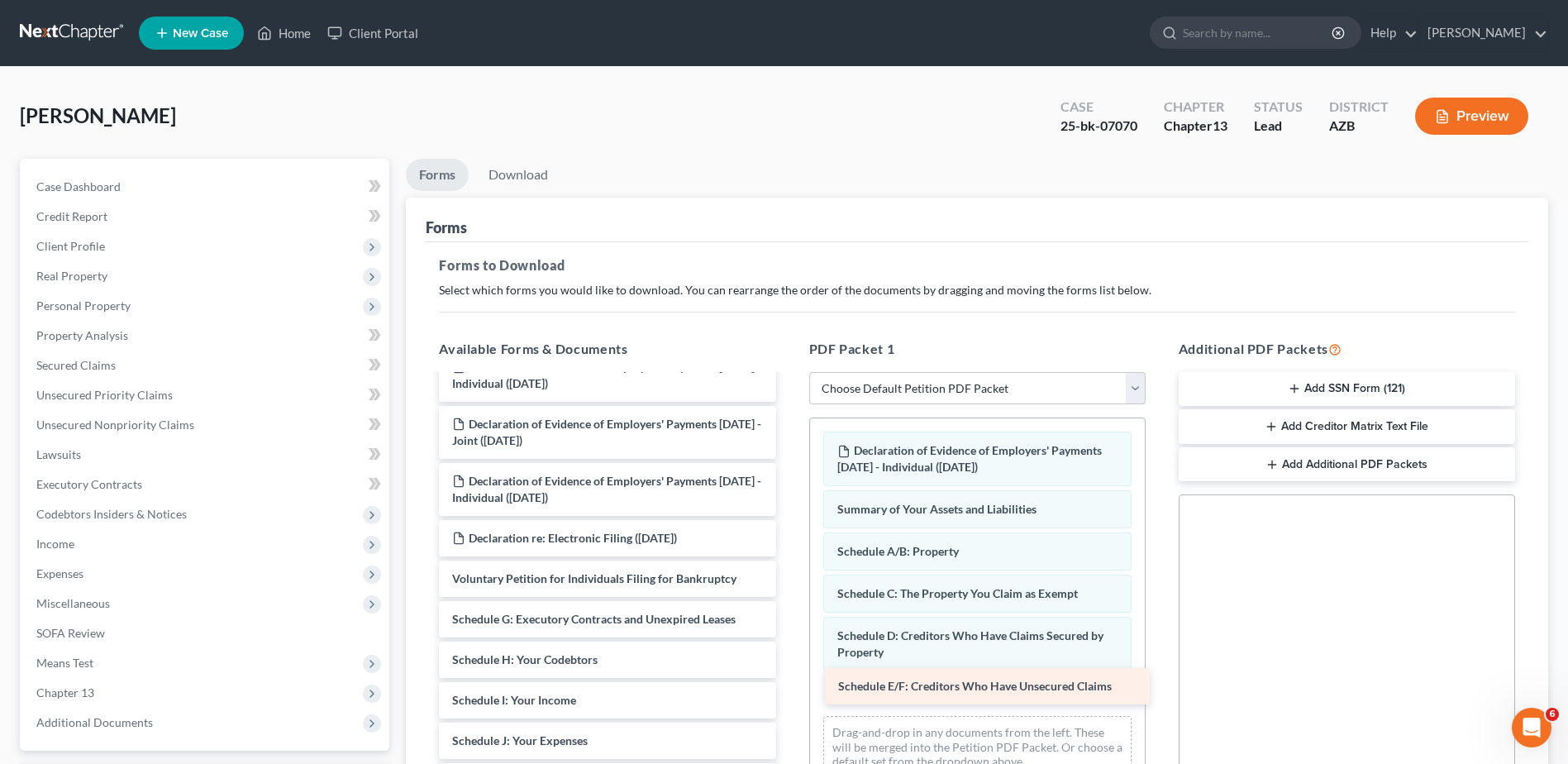
drag, startPoint x: 620, startPoint y: 614, endPoint x: 1006, endPoint y: 681, distance: 391.8
click at [789, 681] on div "Schedule E/F: Creditors Who Have Unsecured Claims Declaration of Evidence of Em…" at bounding box center [607, 732] width 363 height 767
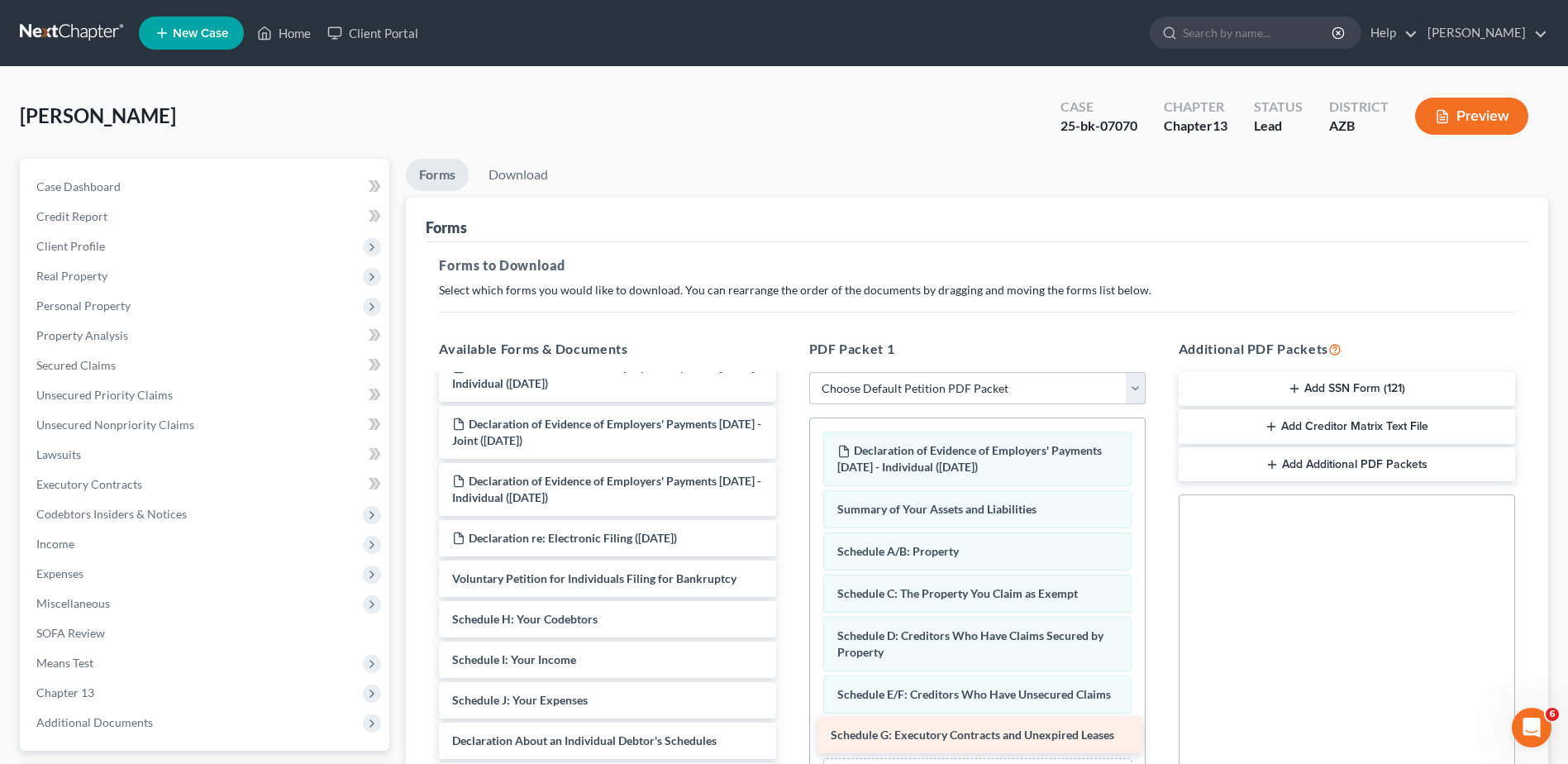
drag, startPoint x: 590, startPoint y: 614, endPoint x: 965, endPoint y: 730, distance: 392.5
click at [789, 730] on div "Schedule G: Executory Contracts and Unexpired Leases Declaration of Evidence of…" at bounding box center [607, 712] width 363 height 726
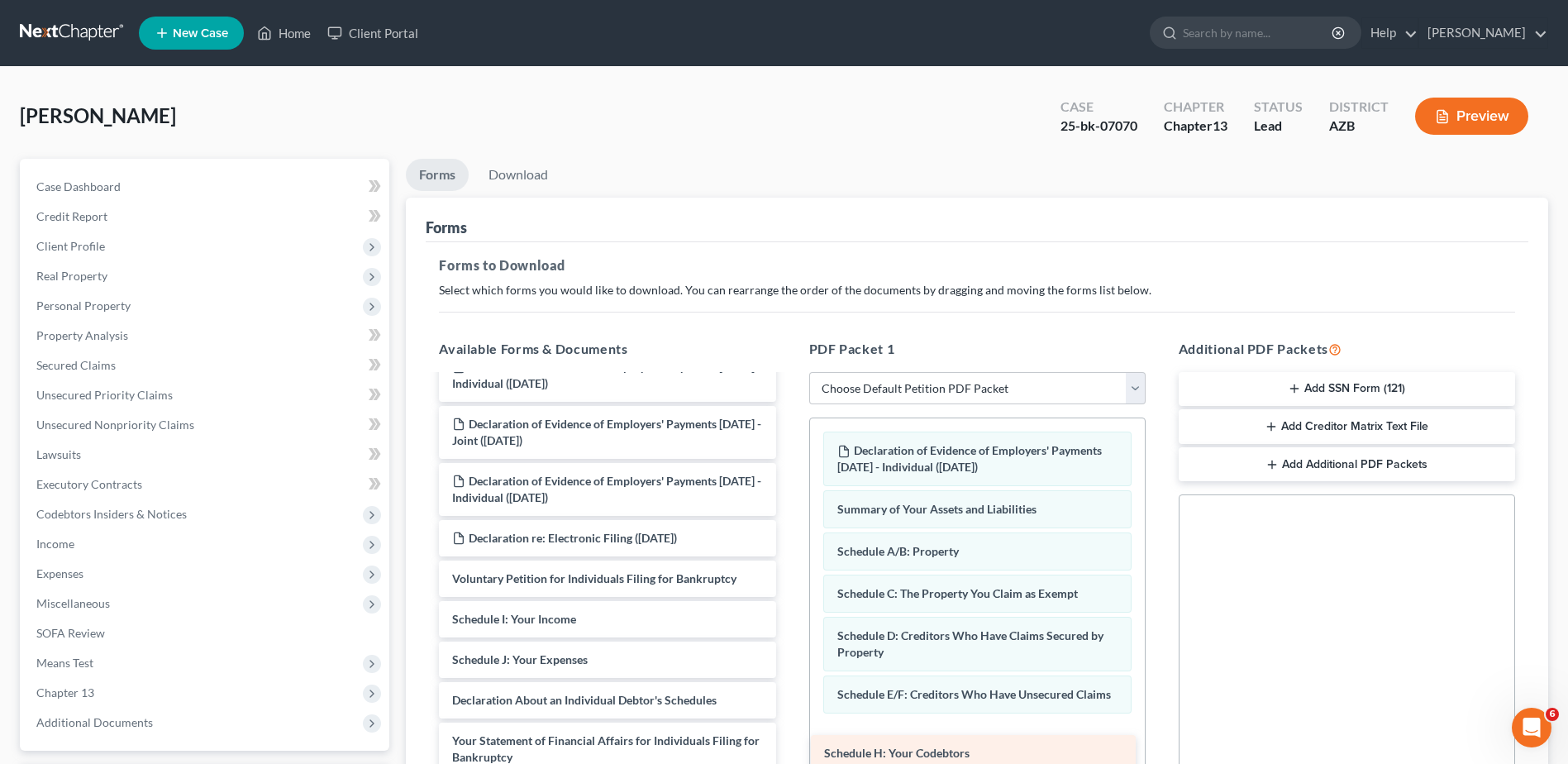
drag, startPoint x: 541, startPoint y: 610, endPoint x: 913, endPoint y: 743, distance: 395.1
click at [789, 743] on div "Schedule H: Your Codebtors Declaration of Evidence of Employers' Payments Withi…" at bounding box center [607, 692] width 363 height 686
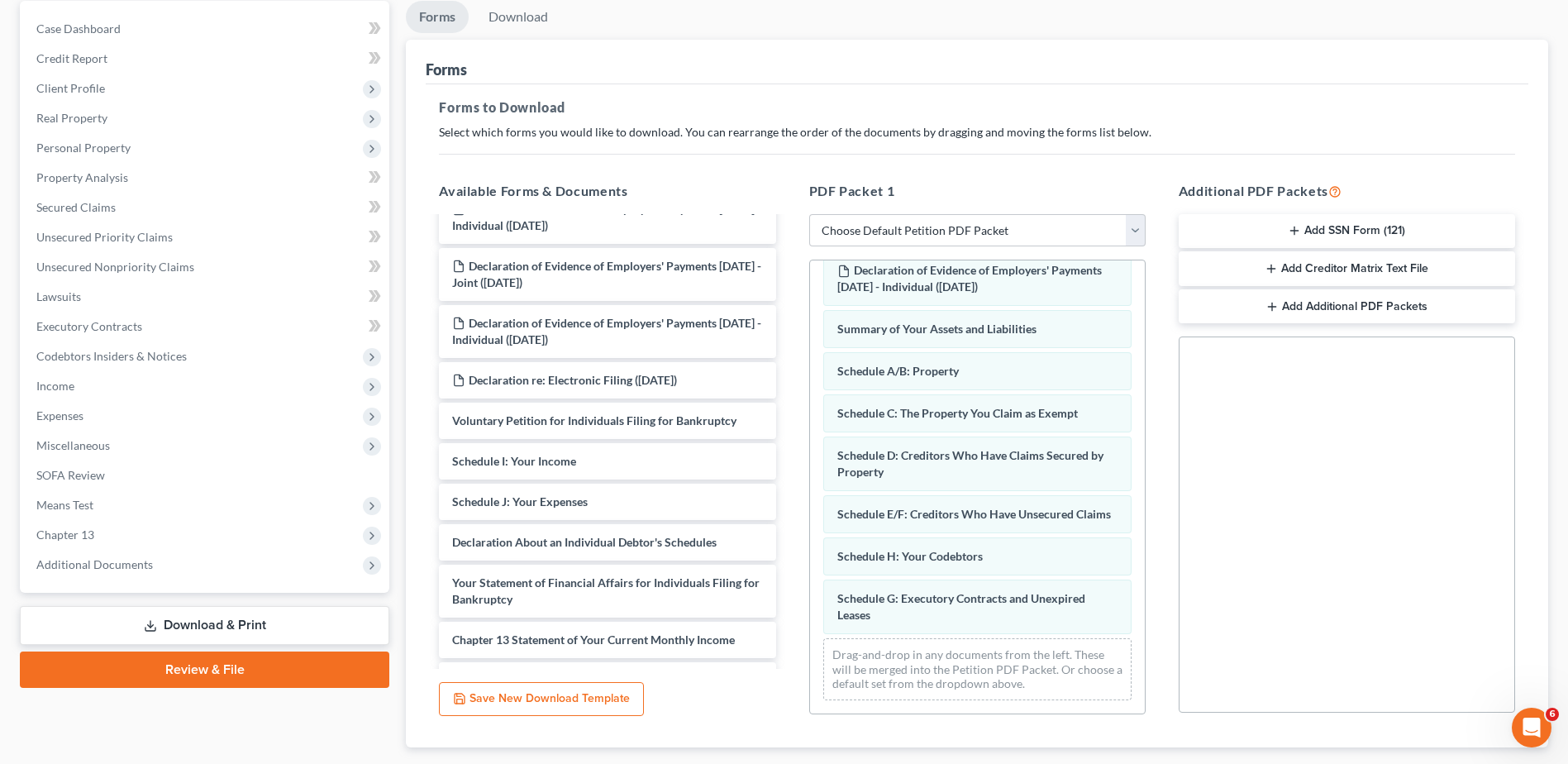
scroll to position [221, 0]
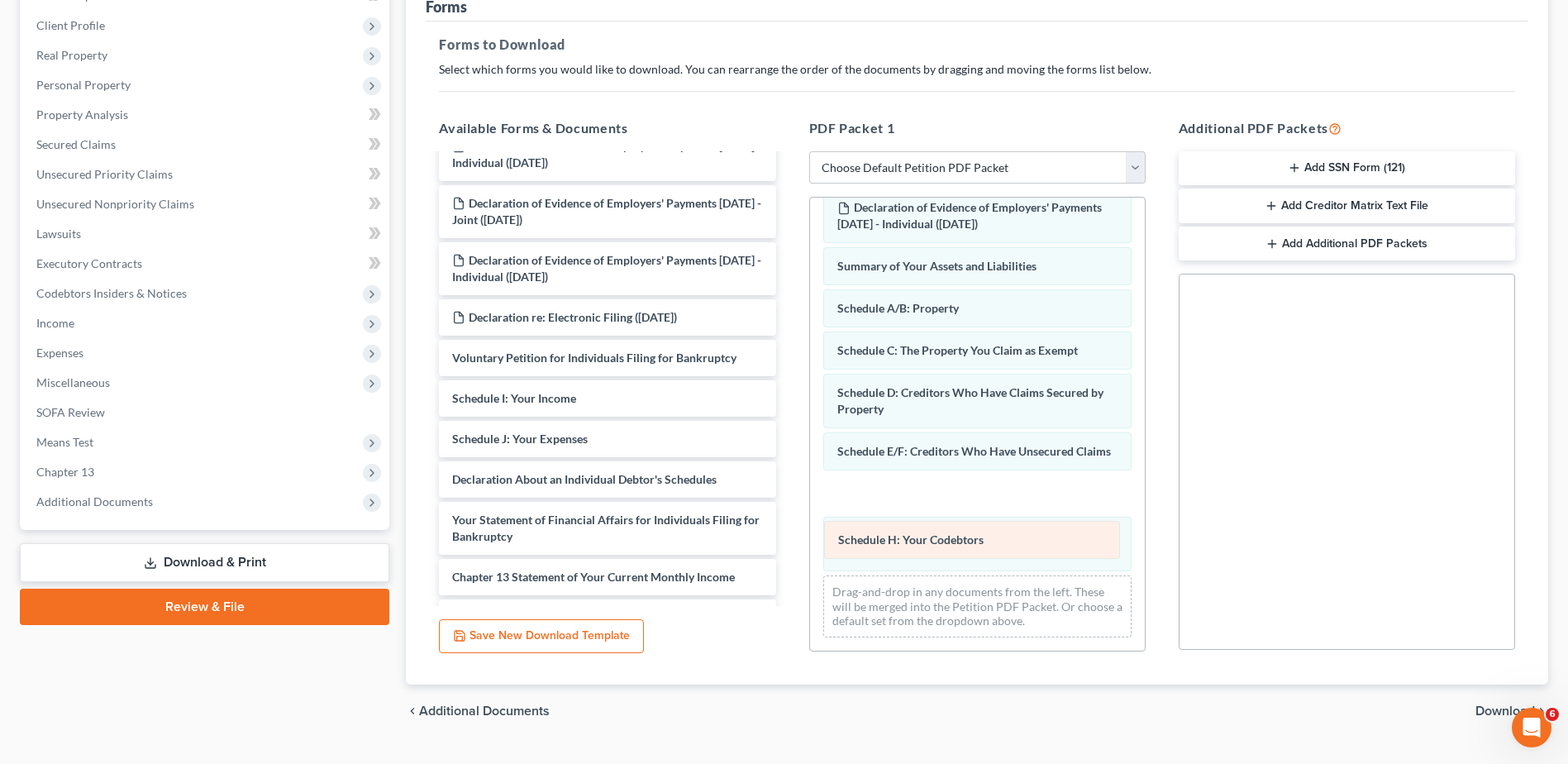
drag, startPoint x: 877, startPoint y: 493, endPoint x: 878, endPoint y: 544, distance: 51.0
click at [878, 544] on div "Schedule H: Your Codebtors Declaration of Evidence of Employers' Payments Withi…" at bounding box center [977, 413] width 334 height 476
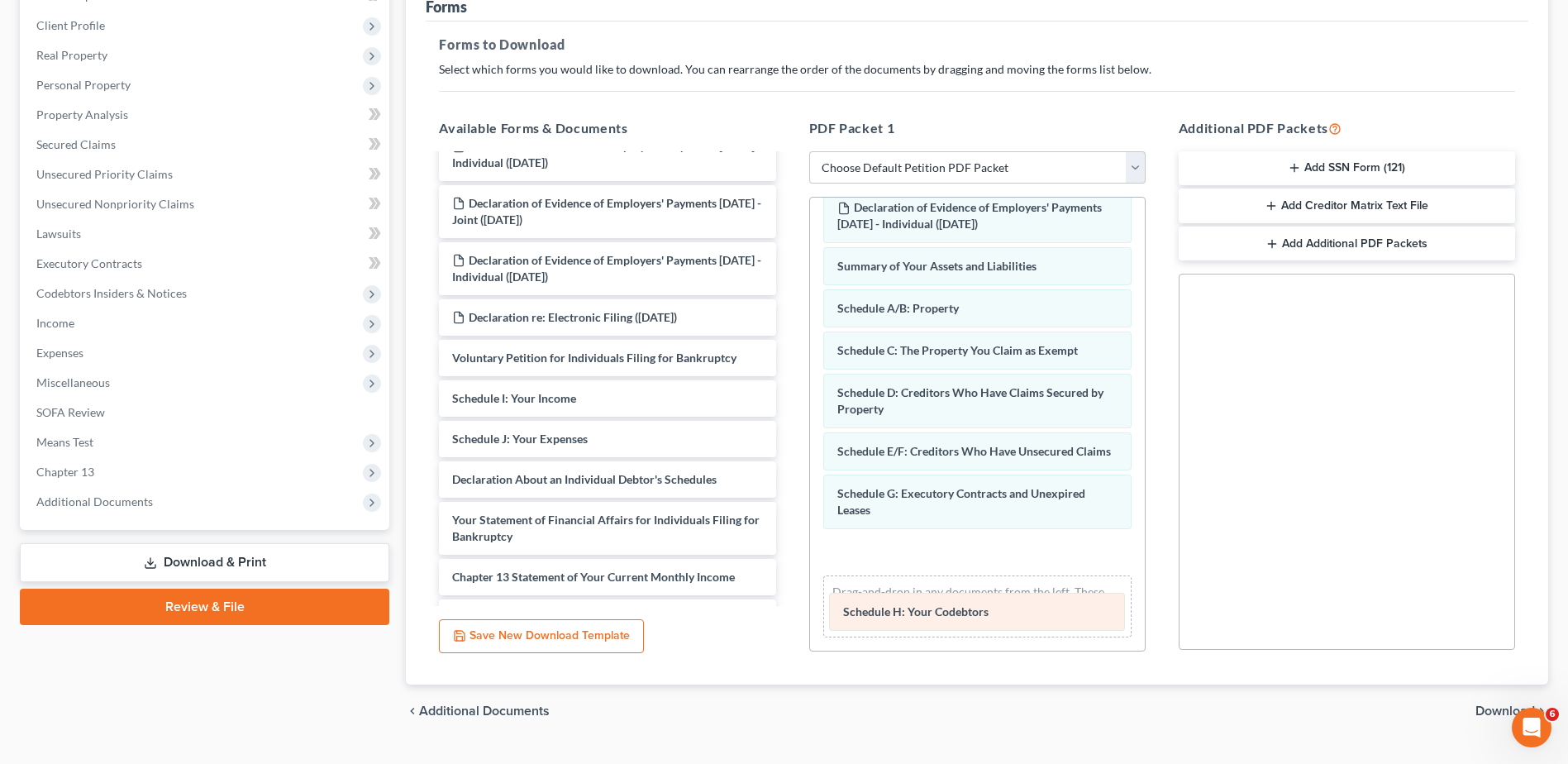
drag, startPoint x: 891, startPoint y: 492, endPoint x: 897, endPoint y: 610, distance: 118.2
click at [897, 610] on div "Schedule H: Your Codebtors Declaration of Evidence of Employers' Payments Withi…" at bounding box center [977, 413] width 334 height 476
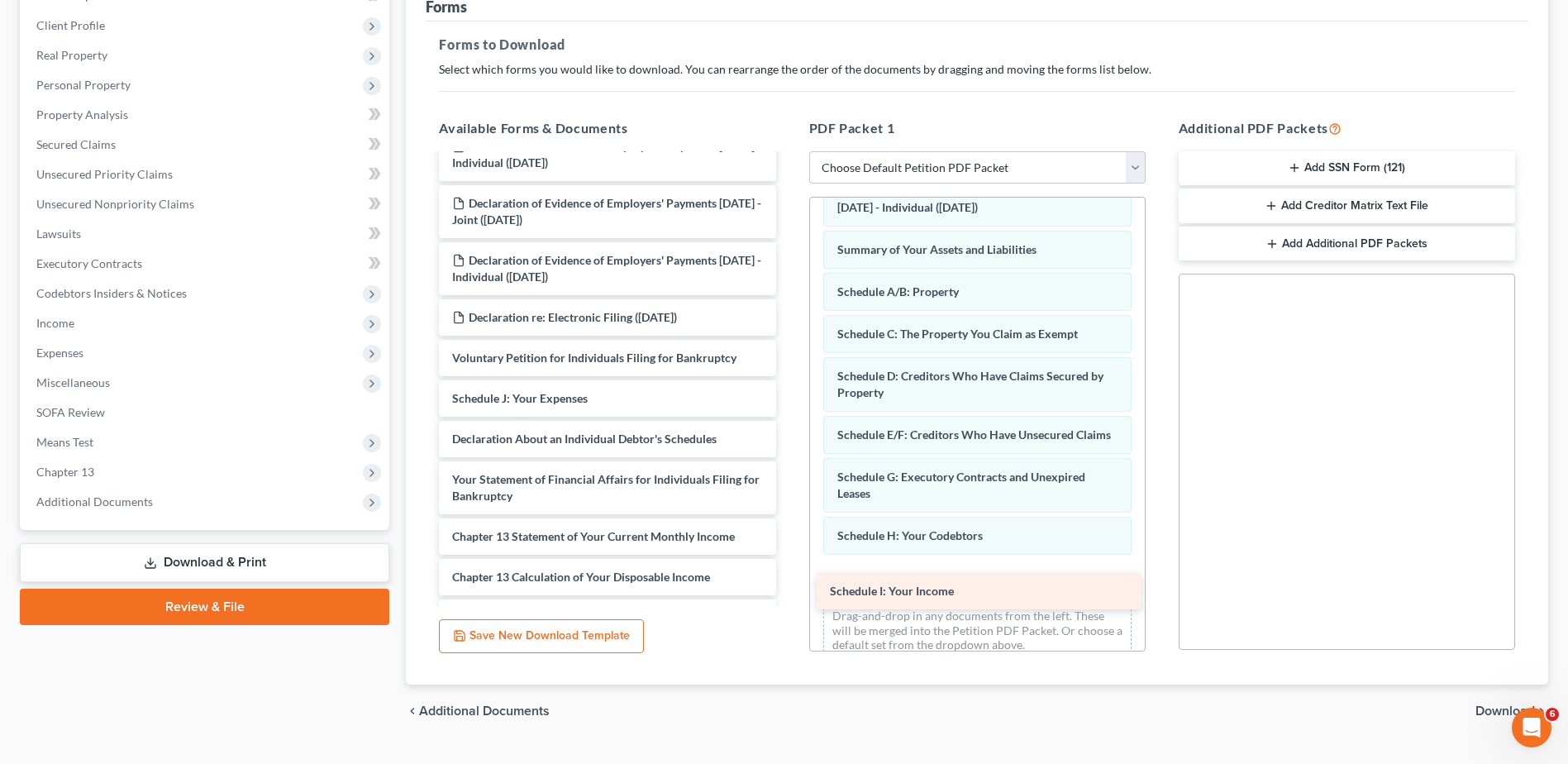
drag, startPoint x: 533, startPoint y: 392, endPoint x: 911, endPoint y: 584, distance: 424.0
click at [789, 584] on div "Schedule I: Your Income Declaration of Evidence of Employers' Payments Within 6…" at bounding box center [607, 451] width 363 height 646
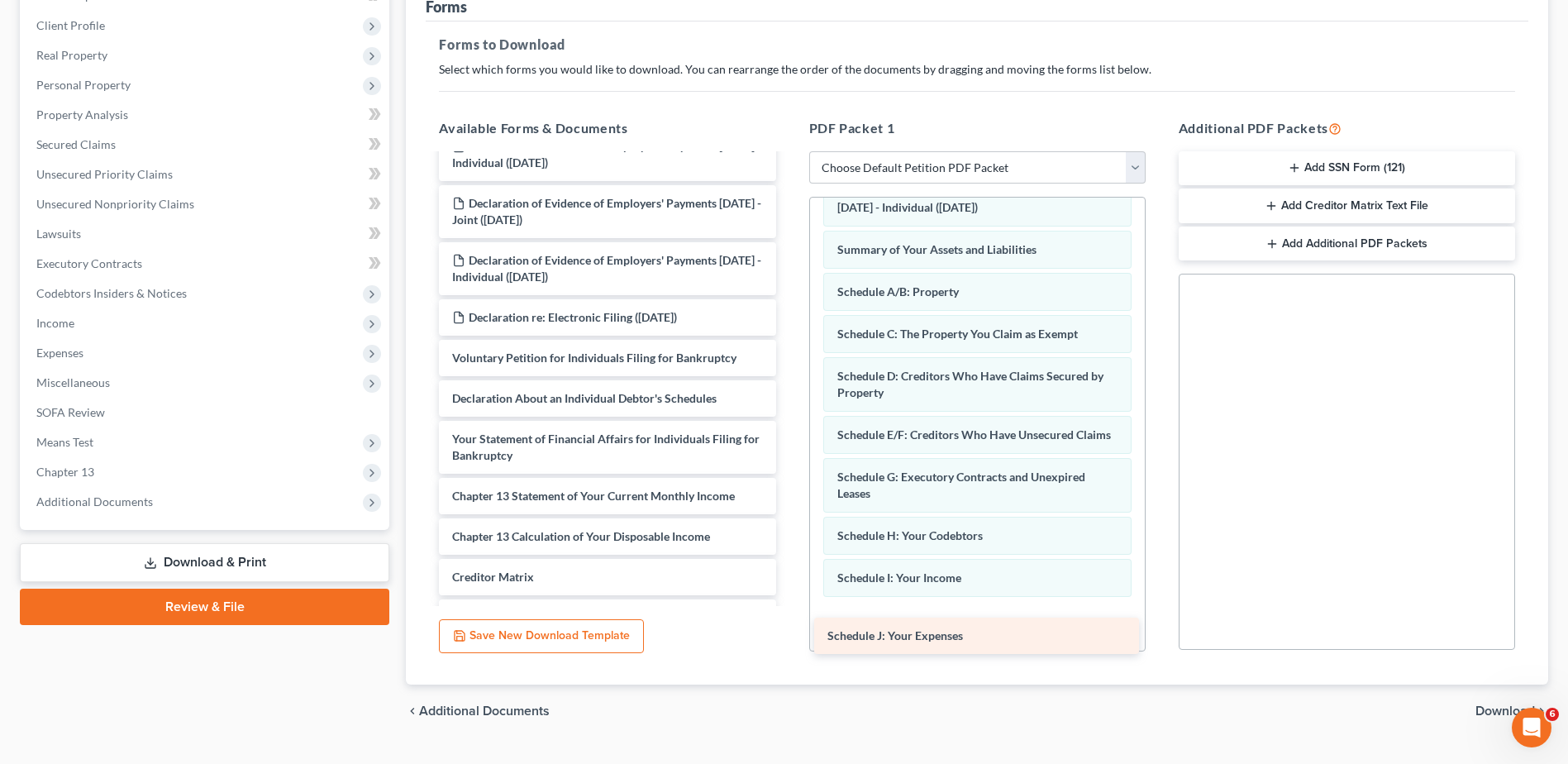
drag, startPoint x: 531, startPoint y: 393, endPoint x: 907, endPoint y: 630, distance: 444.5
click at [789, 630] on div "Schedule J: Your Expenses Declaration of Evidence of Employers' Payments Within…" at bounding box center [607, 430] width 363 height 605
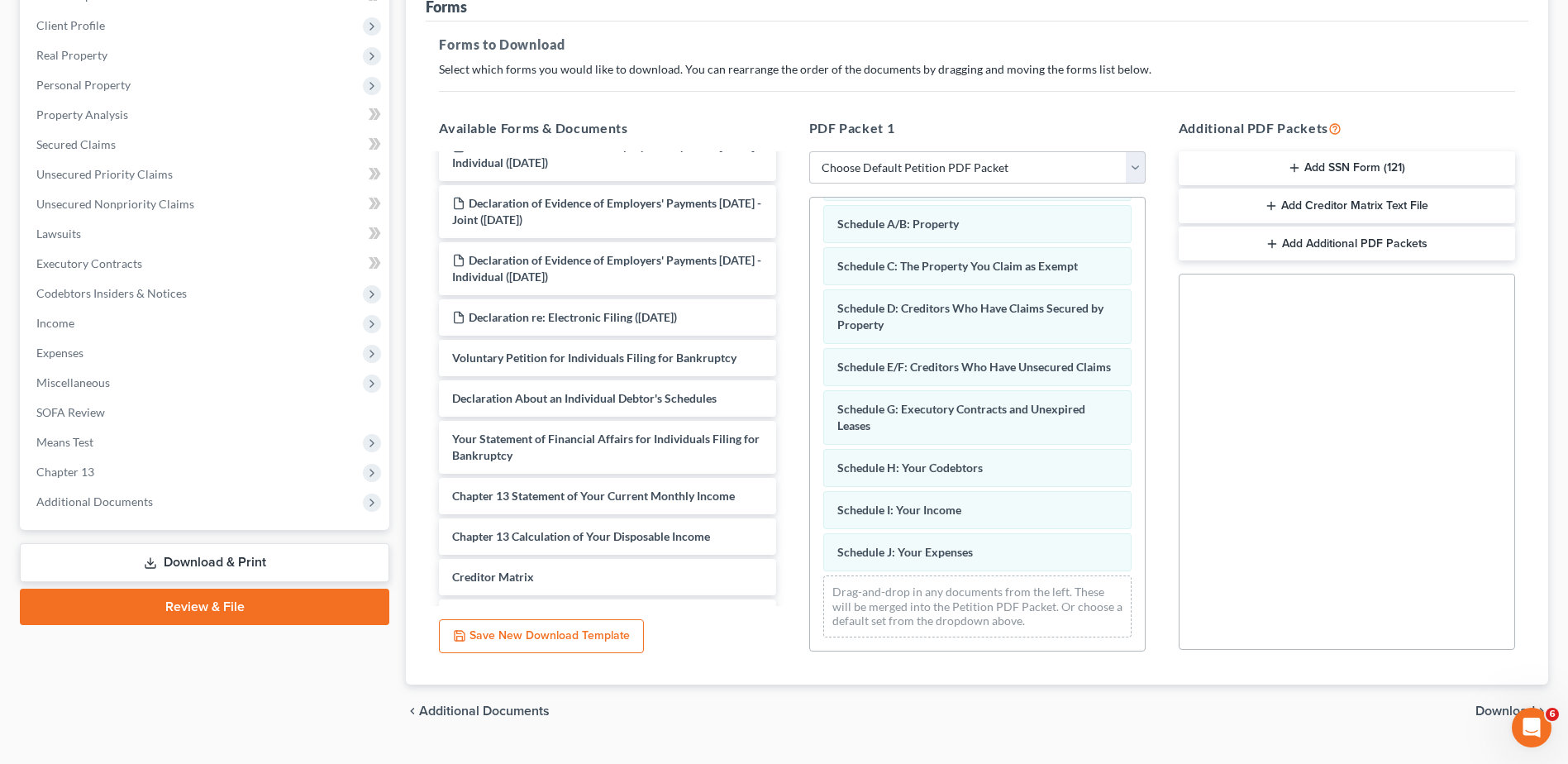
scroll to position [123, 0]
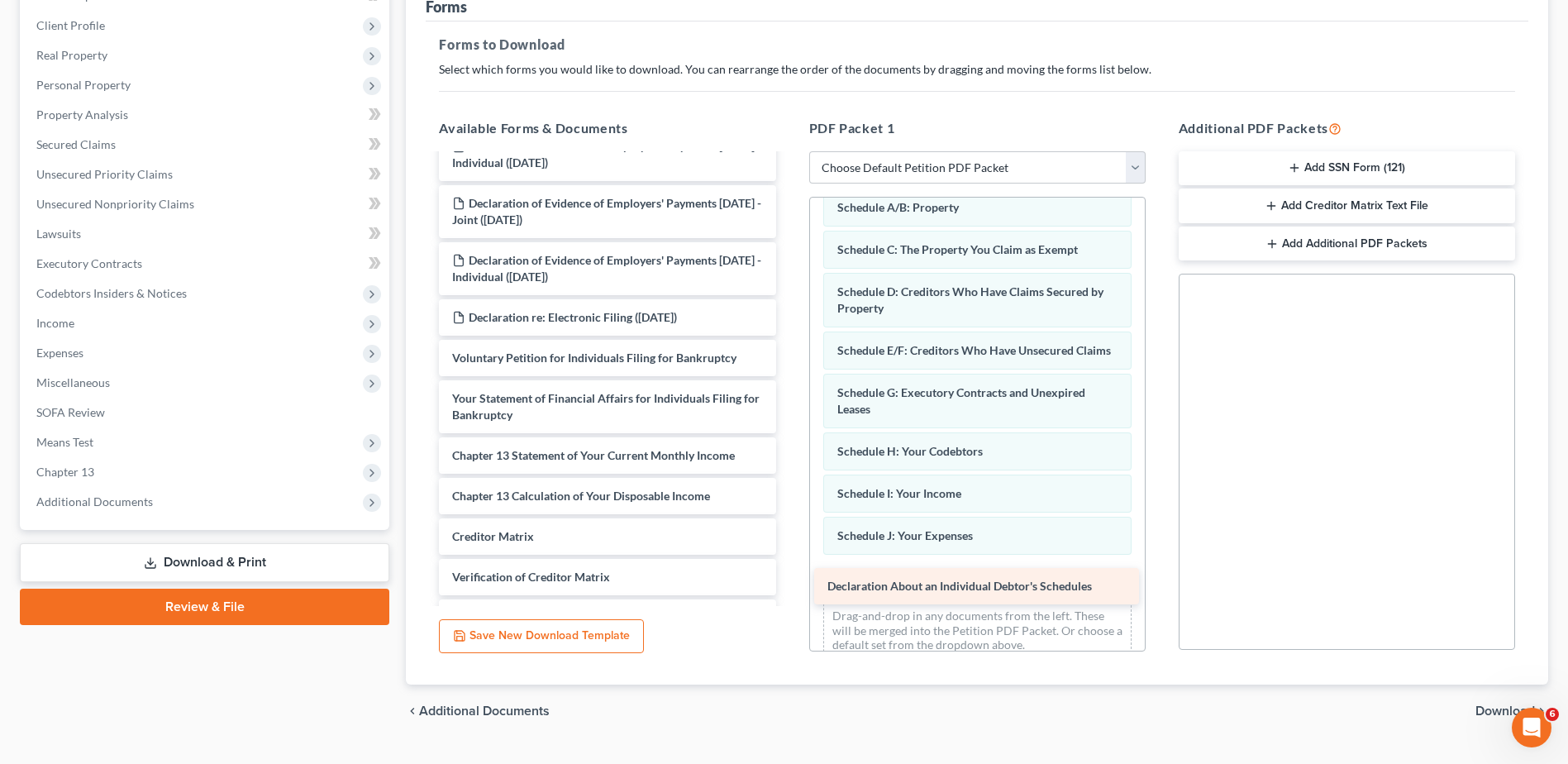
drag, startPoint x: 598, startPoint y: 387, endPoint x: 973, endPoint y: 574, distance: 419.0
click at [789, 574] on div "Declaration About an Individual Debtor's Schedules Declaration of Evidence of E…" at bounding box center [607, 411] width 363 height 565
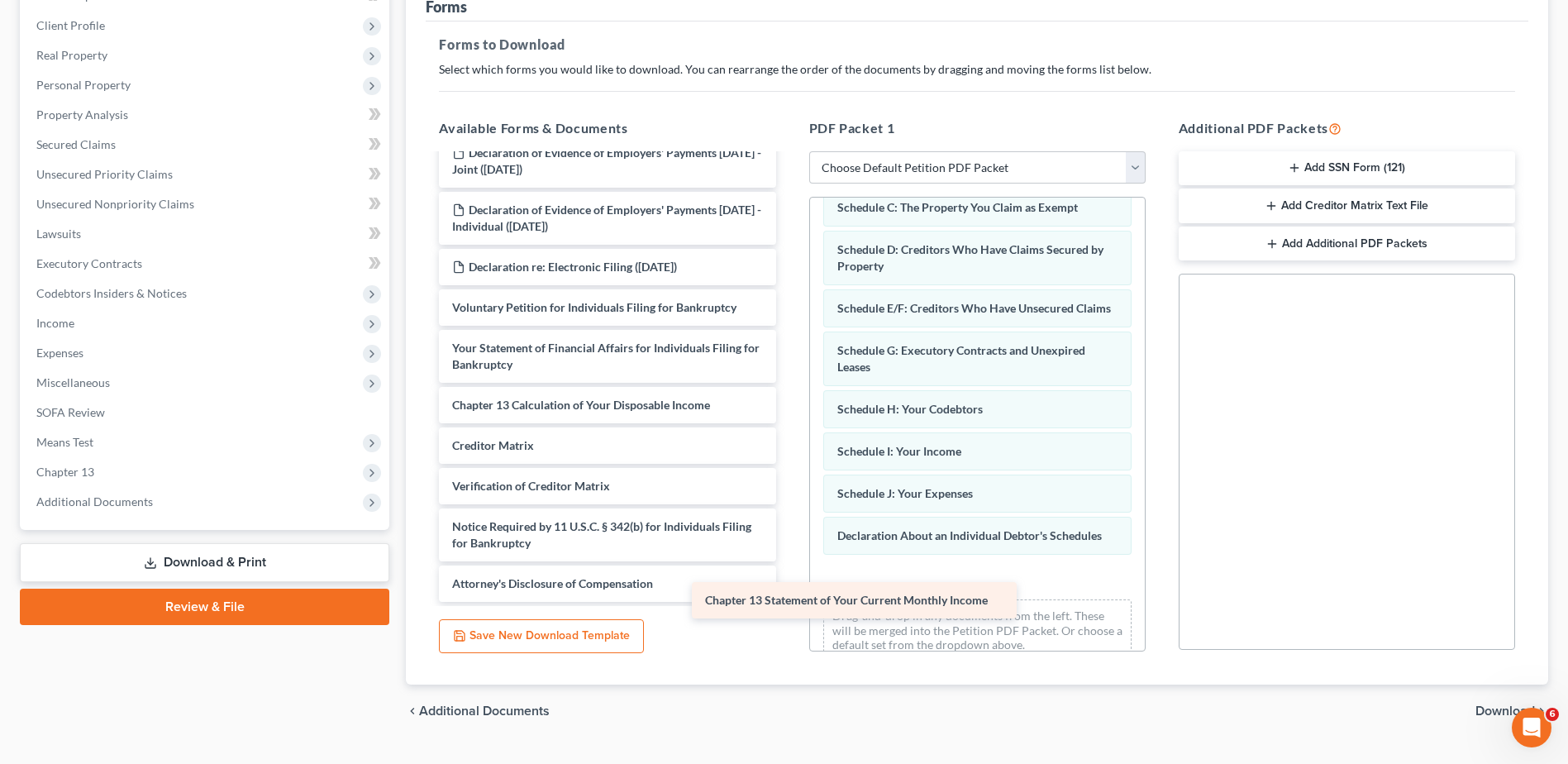
scroll to position [78, 0]
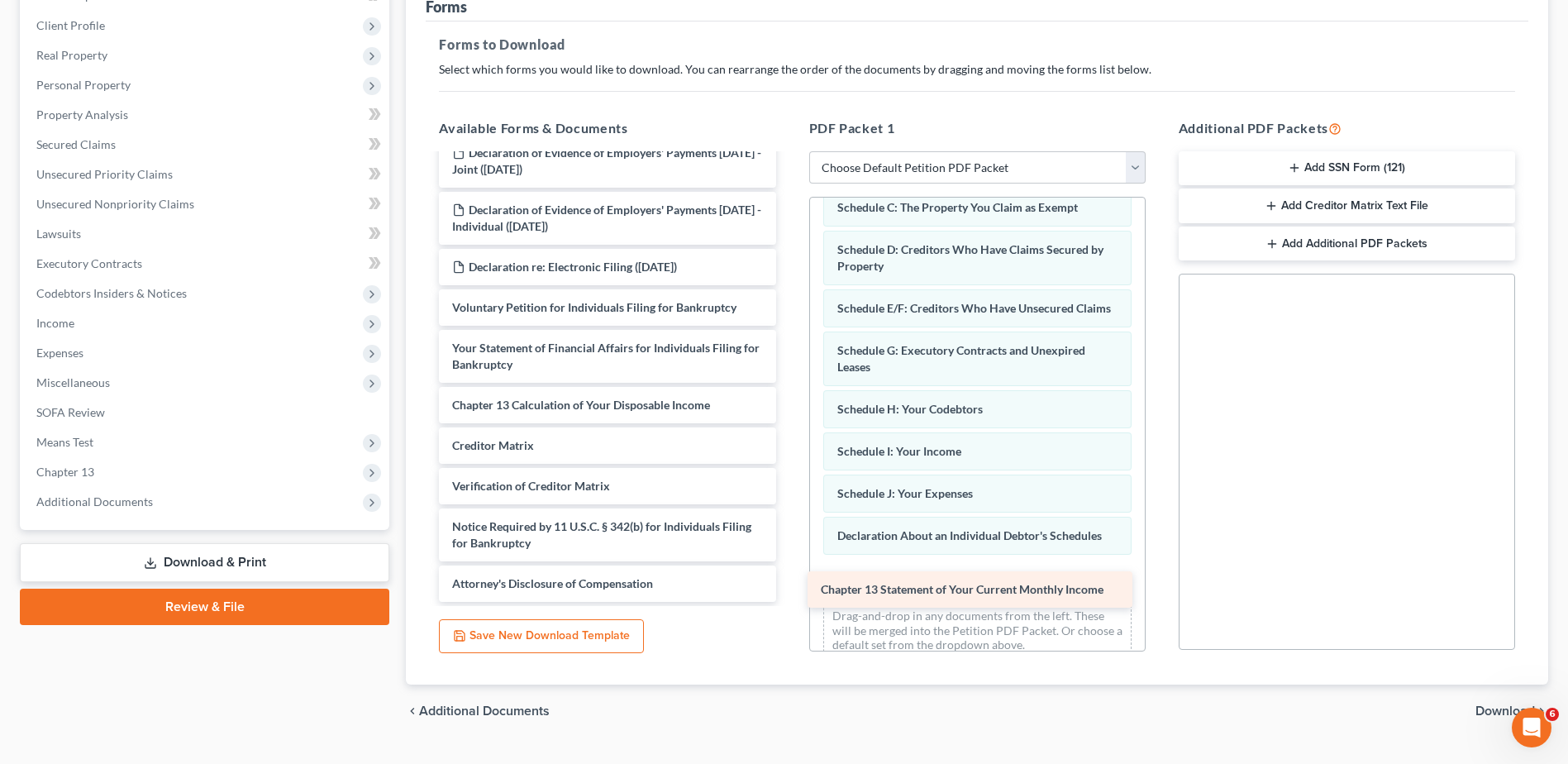
drag, startPoint x: 558, startPoint y: 360, endPoint x: 926, endPoint y: 585, distance: 431.3
click at [789, 585] on div "Chapter 13 Statement of Your Current Monthly Income Declaration of Evidence of …" at bounding box center [607, 340] width 363 height 524
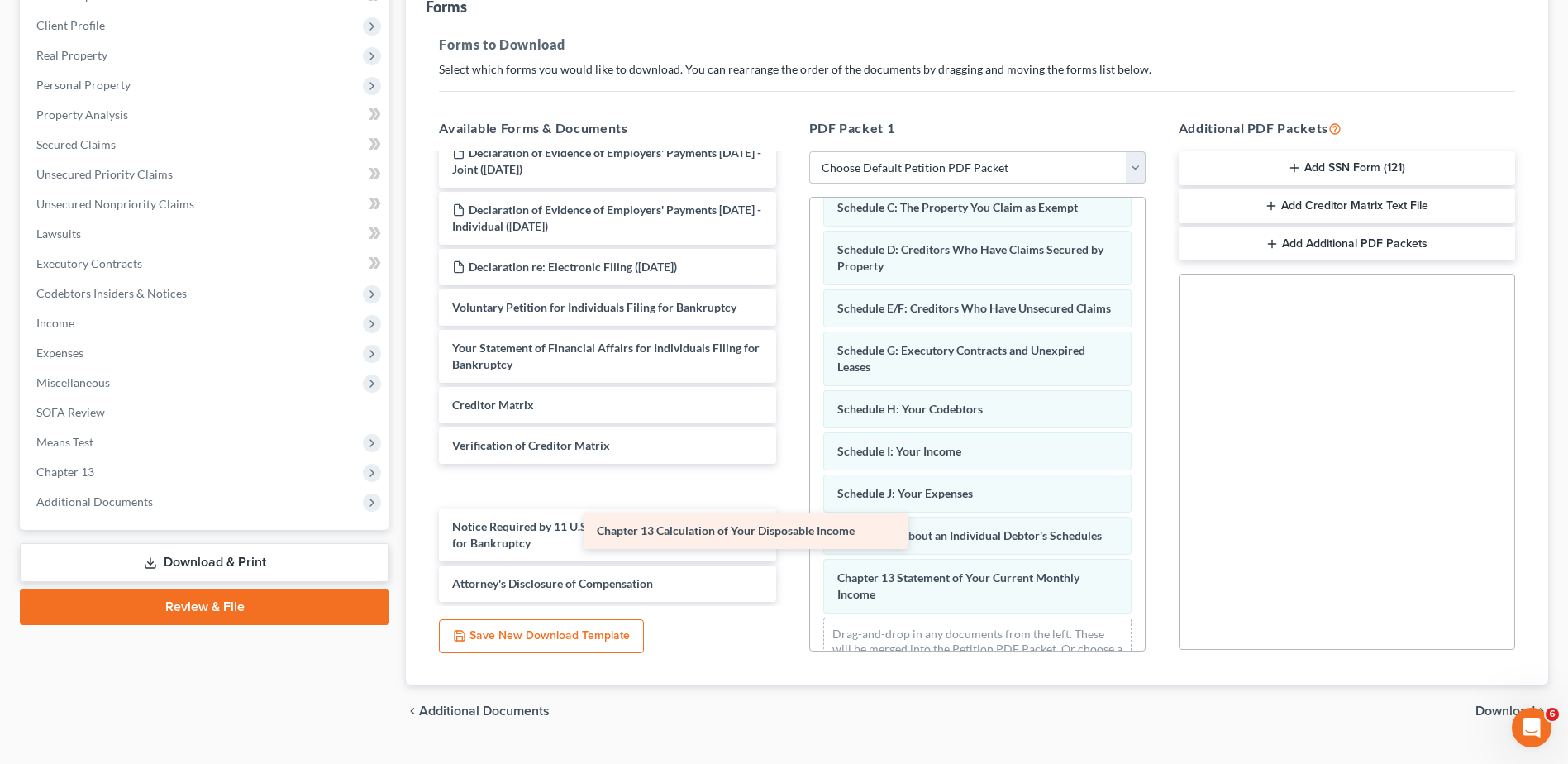
scroll to position [37, 0]
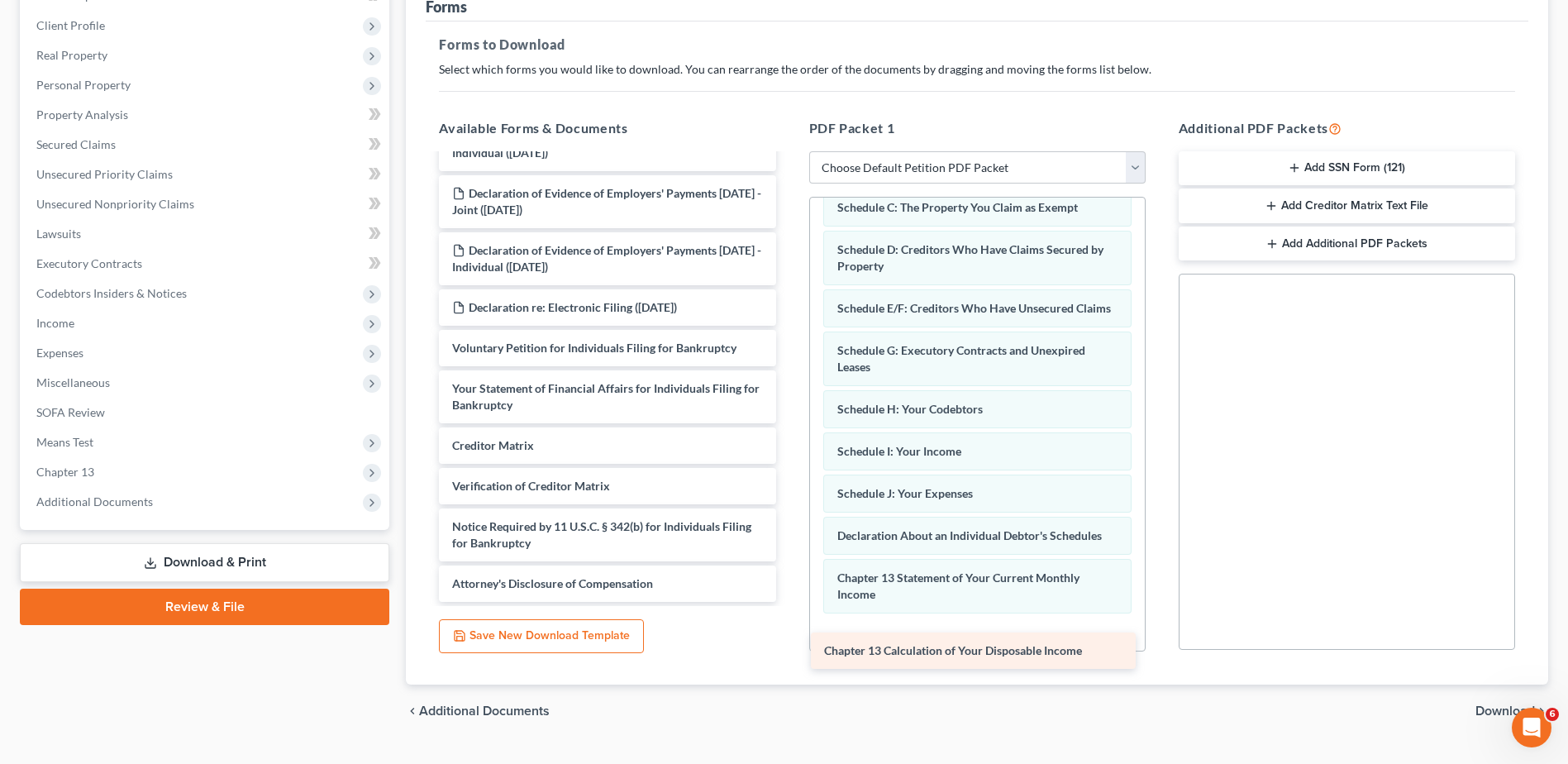
drag, startPoint x: 592, startPoint y: 398, endPoint x: 963, endPoint y: 643, distance: 444.6
click at [789, 601] on div "Chapter 13 Calculation of Your Disposable Income Declaration of Evidence of Emp…" at bounding box center [607, 359] width 363 height 483
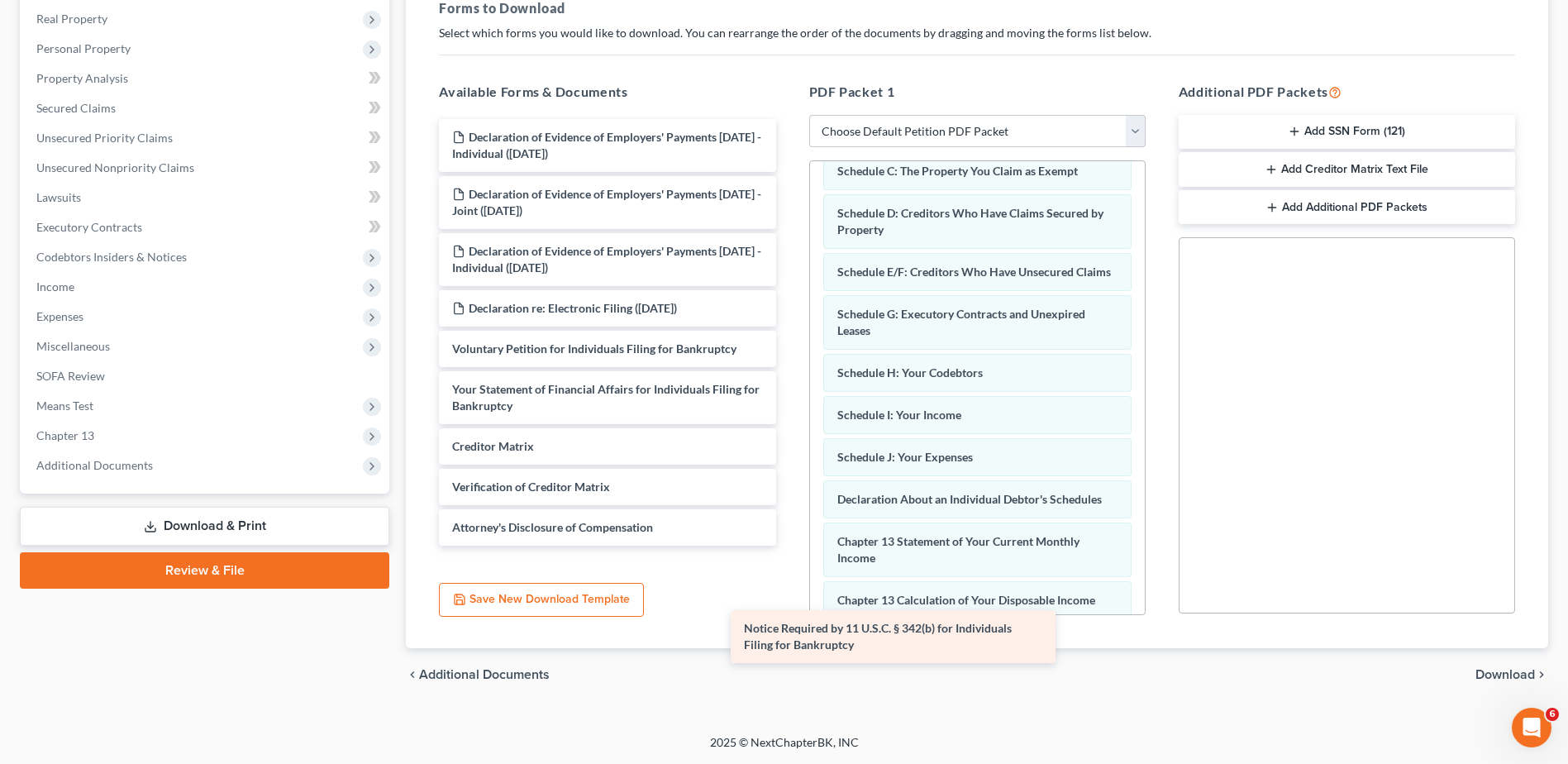
scroll to position [0, 0]
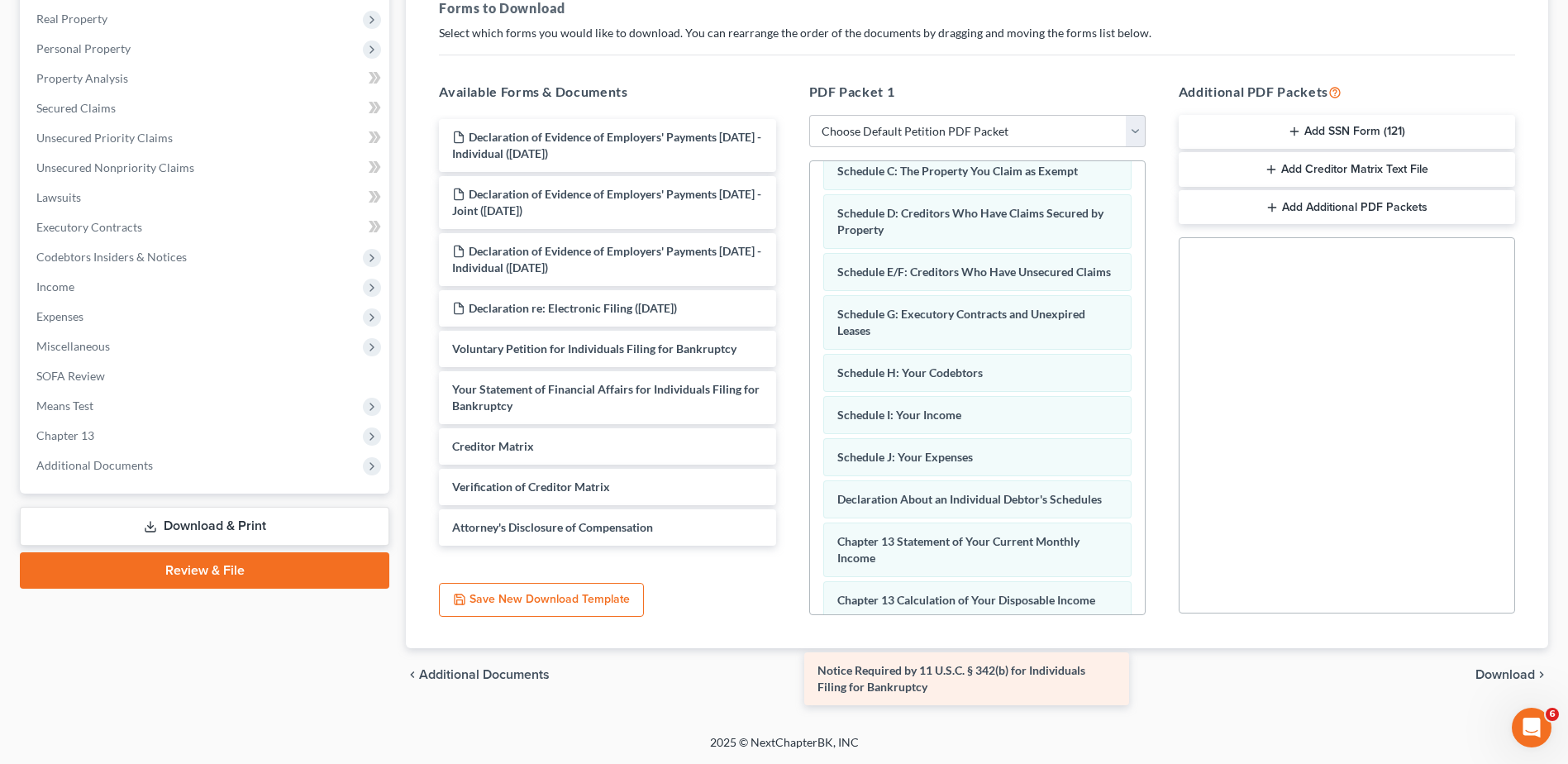
drag, startPoint x: 513, startPoint y: 490, endPoint x: 855, endPoint y: 682, distance: 392.2
click at [789, 546] on div "Notice Required by 11 U.S.C. § 342(b) for Individuals Filing for Bankruptcy Dec…" at bounding box center [607, 332] width 363 height 427
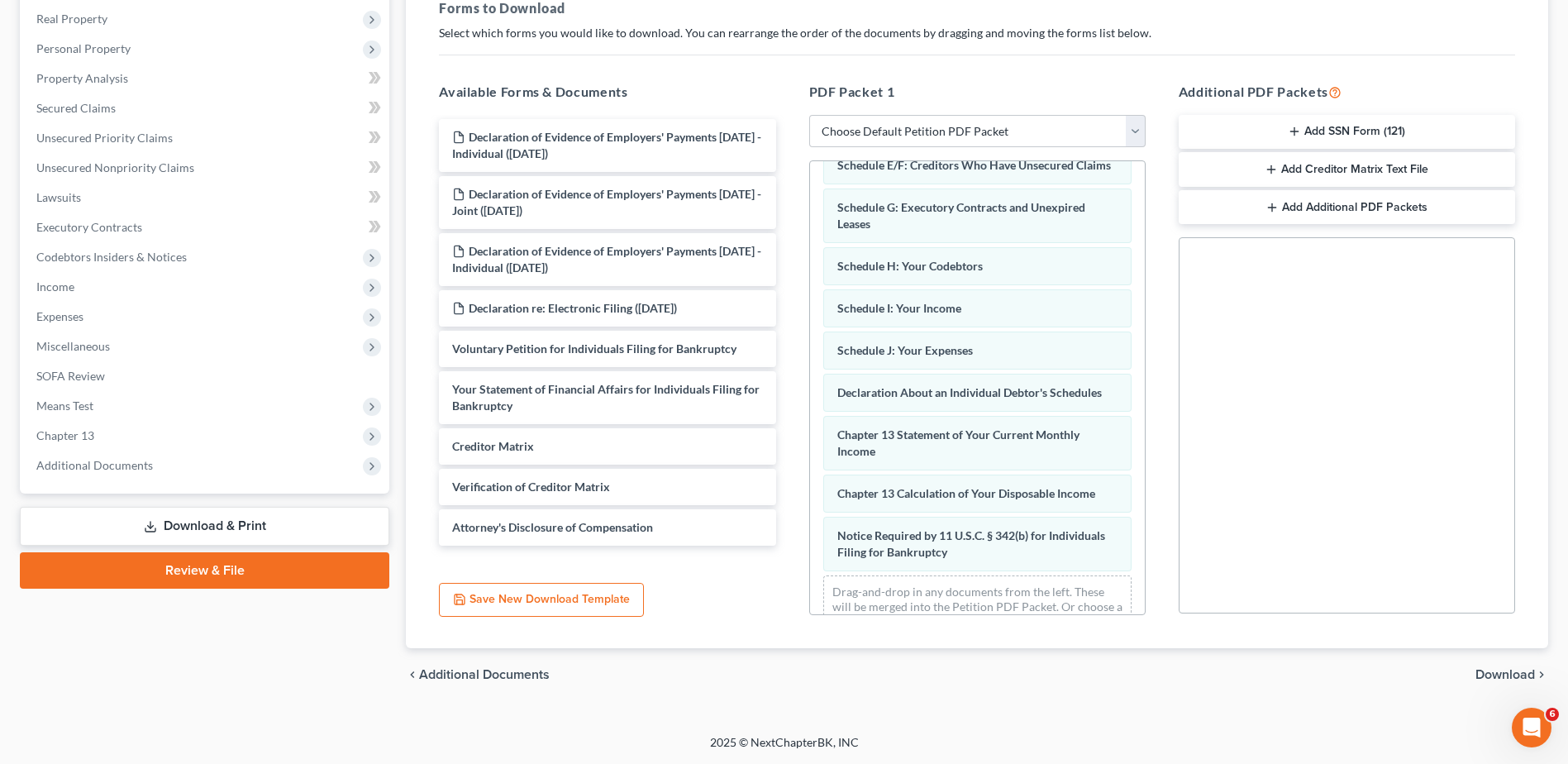
scroll to position [325, 0]
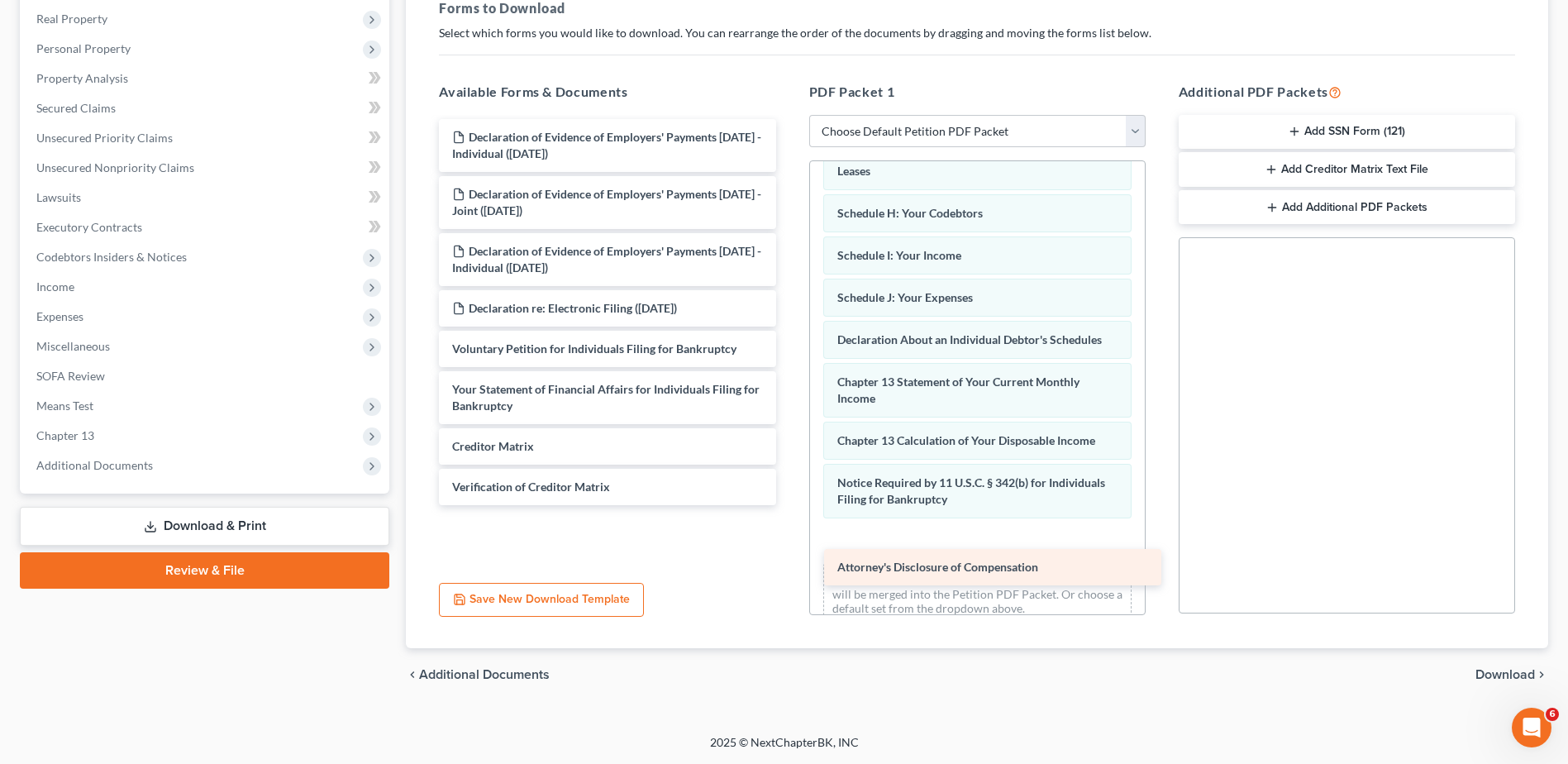
drag, startPoint x: 564, startPoint y: 524, endPoint x: 949, endPoint y: 563, distance: 387.0
click at [789, 505] on div "Attorney's Disclosure of Compensation Declaration of Evidence of Employers' Pay…" at bounding box center [607, 311] width 363 height 386
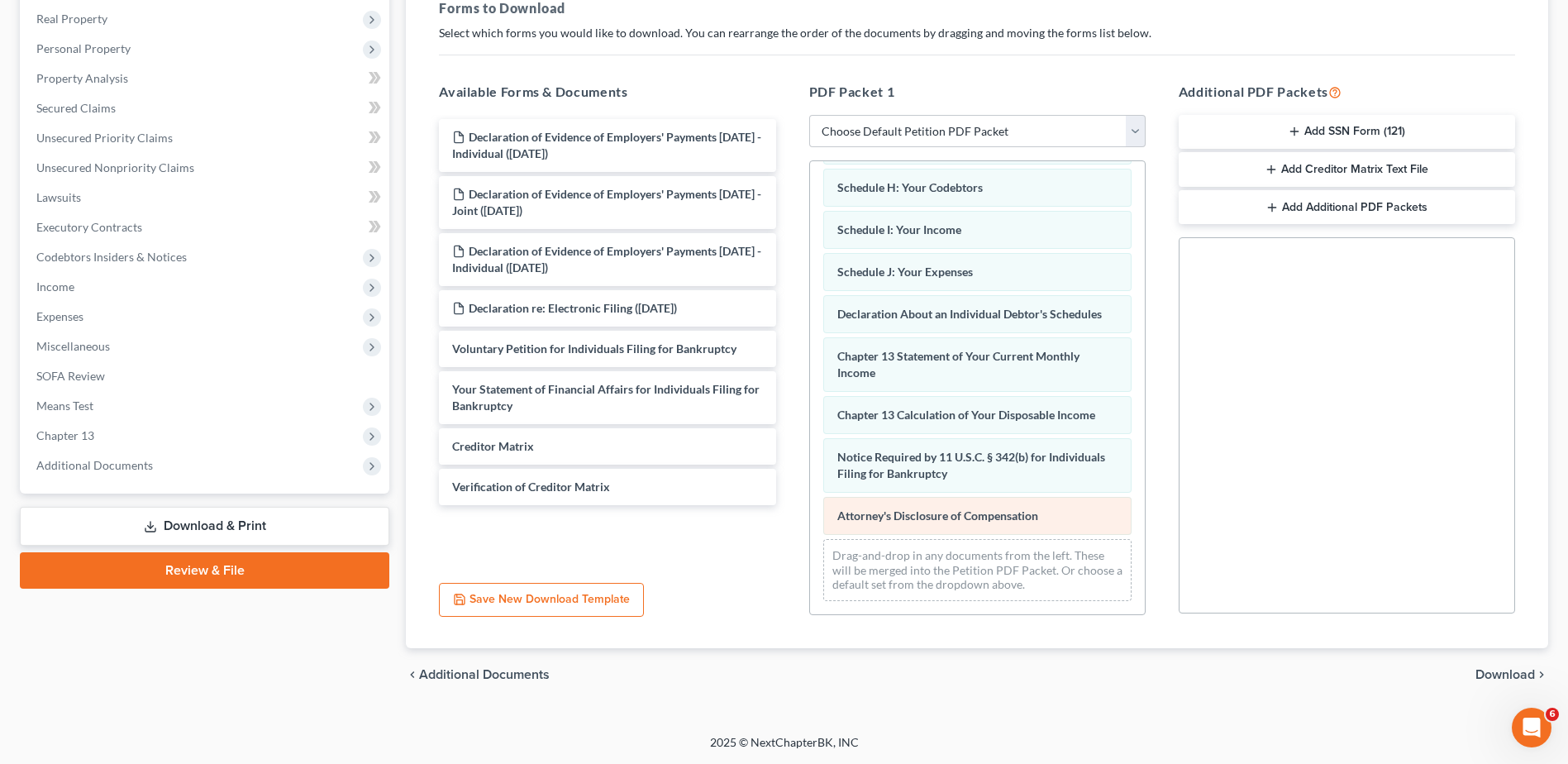
scroll to position [367, 0]
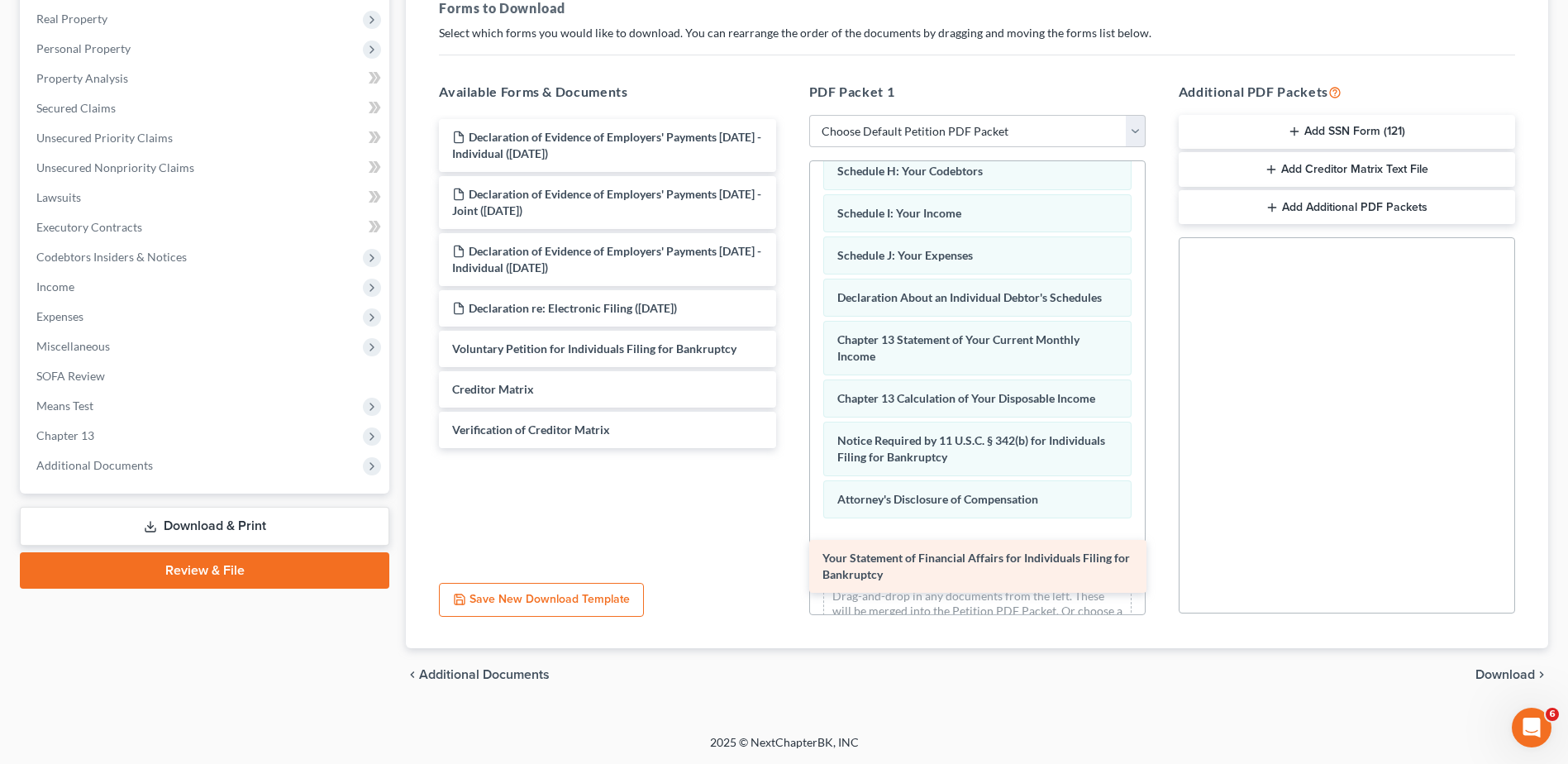
drag, startPoint x: 583, startPoint y: 378, endPoint x: 954, endPoint y: 548, distance: 408.1
click at [789, 448] on div "Your Statement of Financial Affairs for Individuals Filing for Bankruptcy Decla…" at bounding box center [607, 283] width 363 height 329
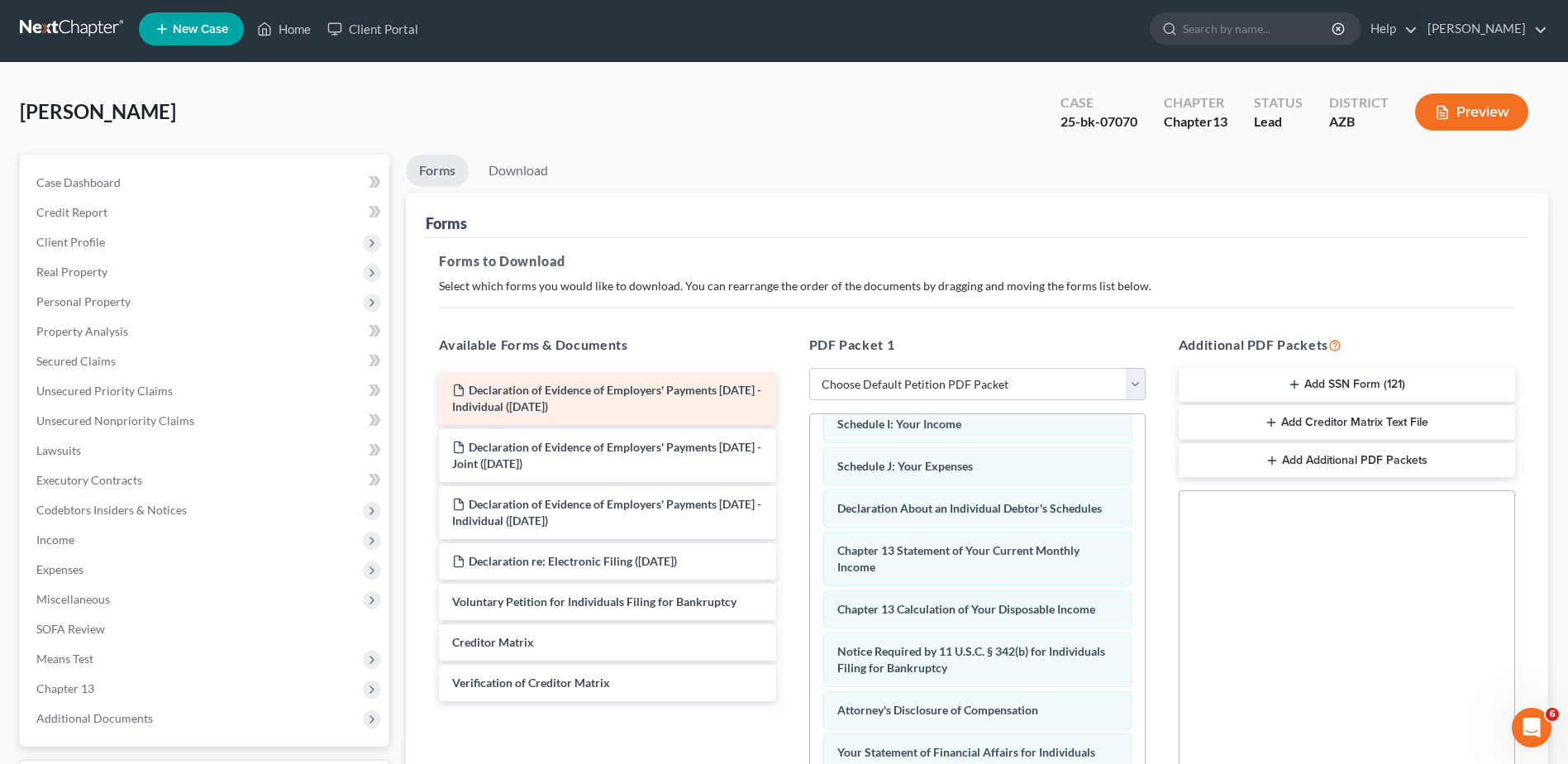
scroll to position [0, 0]
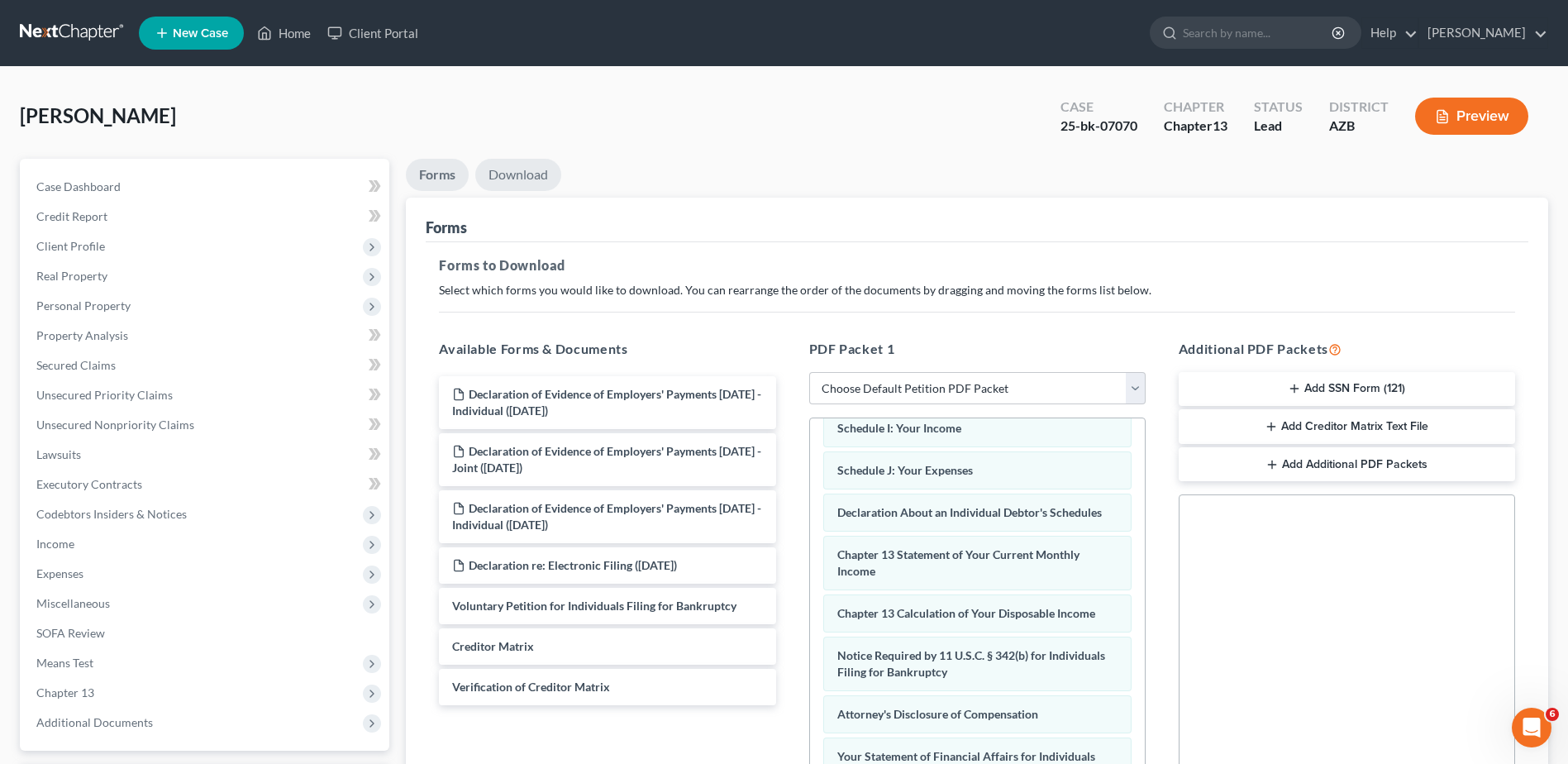
click at [529, 162] on link "Download" at bounding box center [518, 175] width 86 height 33
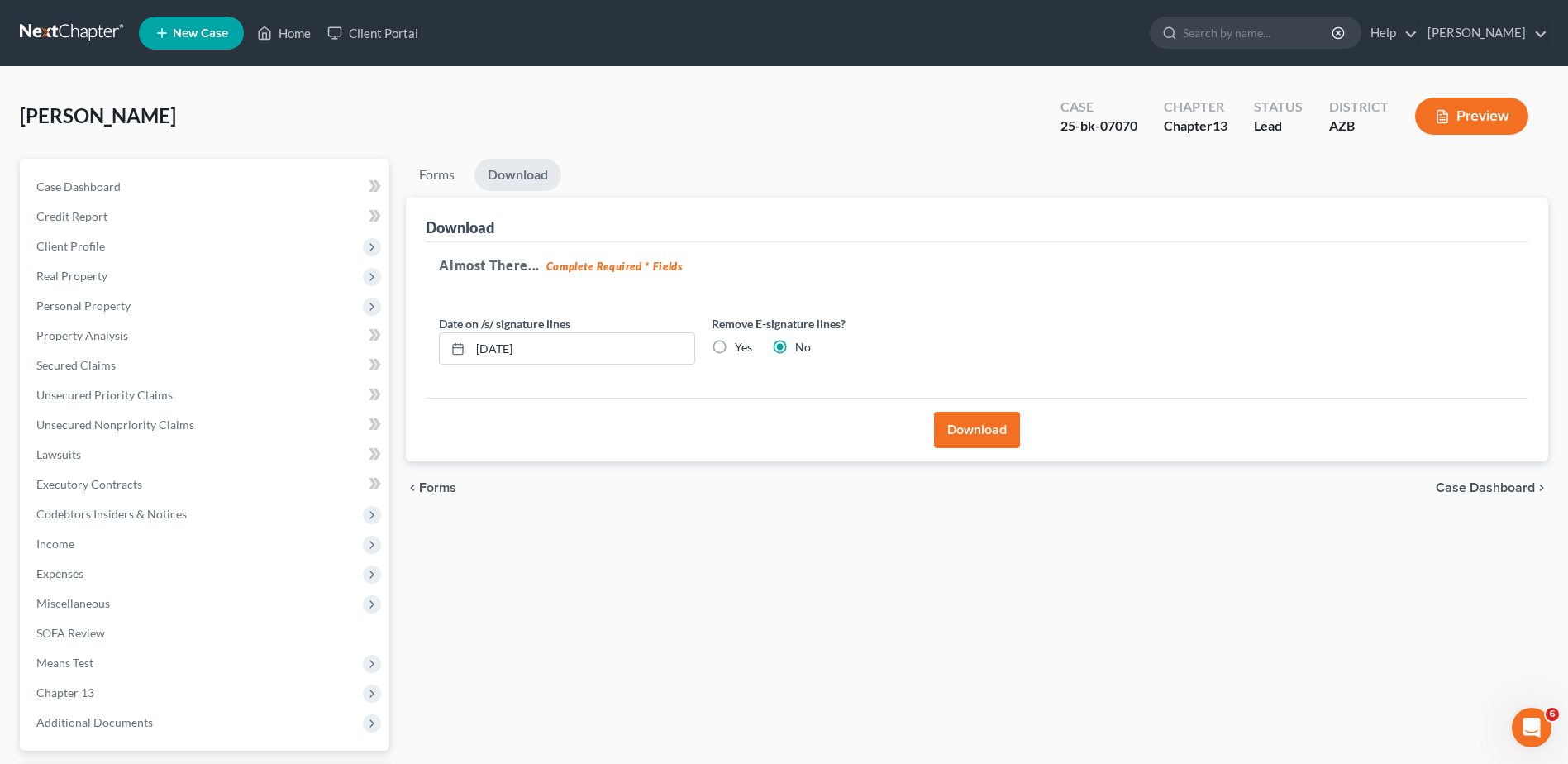
click at [735, 342] on label "Yes" at bounding box center [743, 346] width 17 height 16
click at [742, 342] on input "Yes" at bounding box center [747, 344] width 11 height 11
radio input "true"
radio input "false"
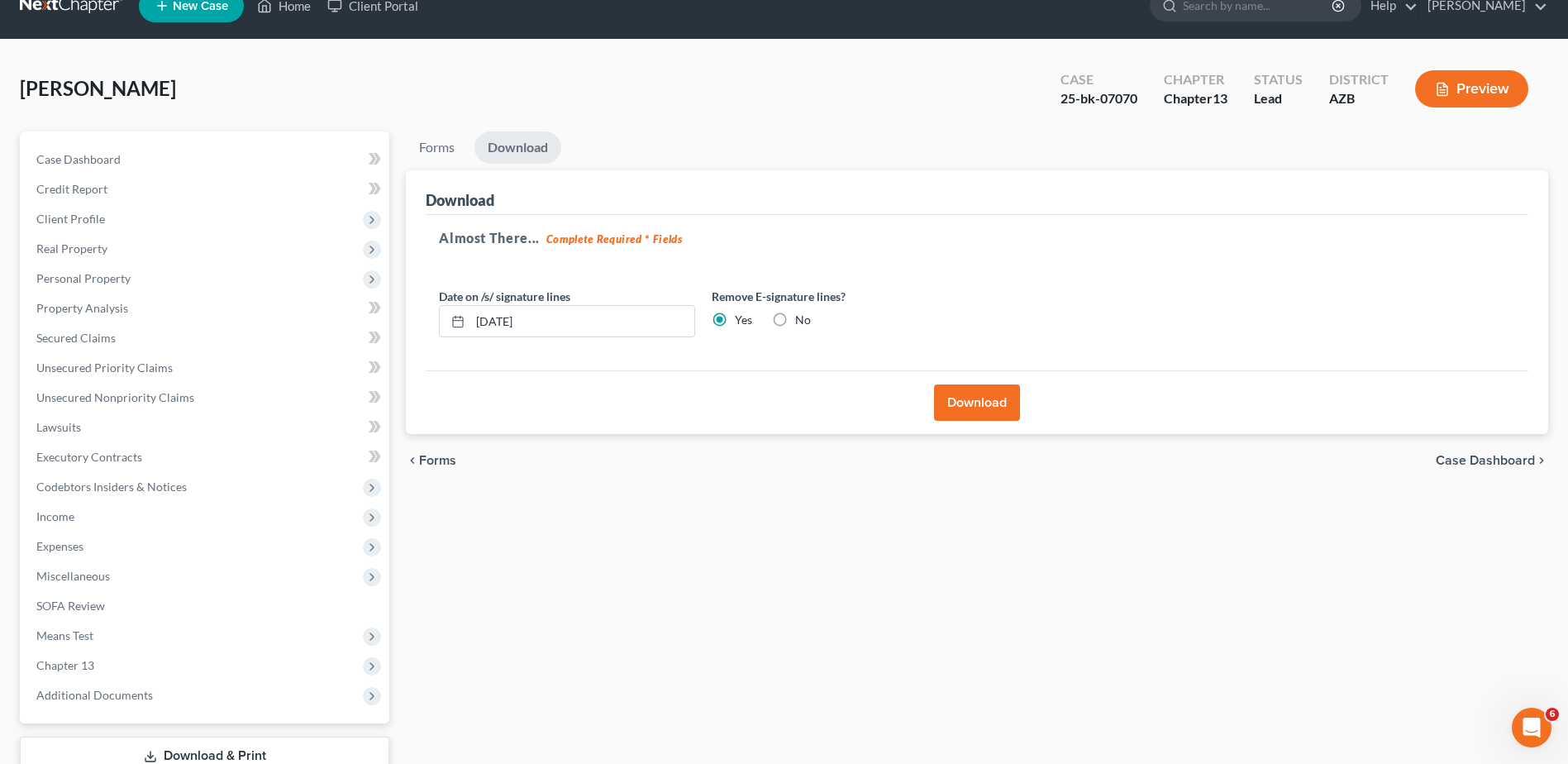
click at [985, 399] on button "Download" at bounding box center [977, 402] width 86 height 37
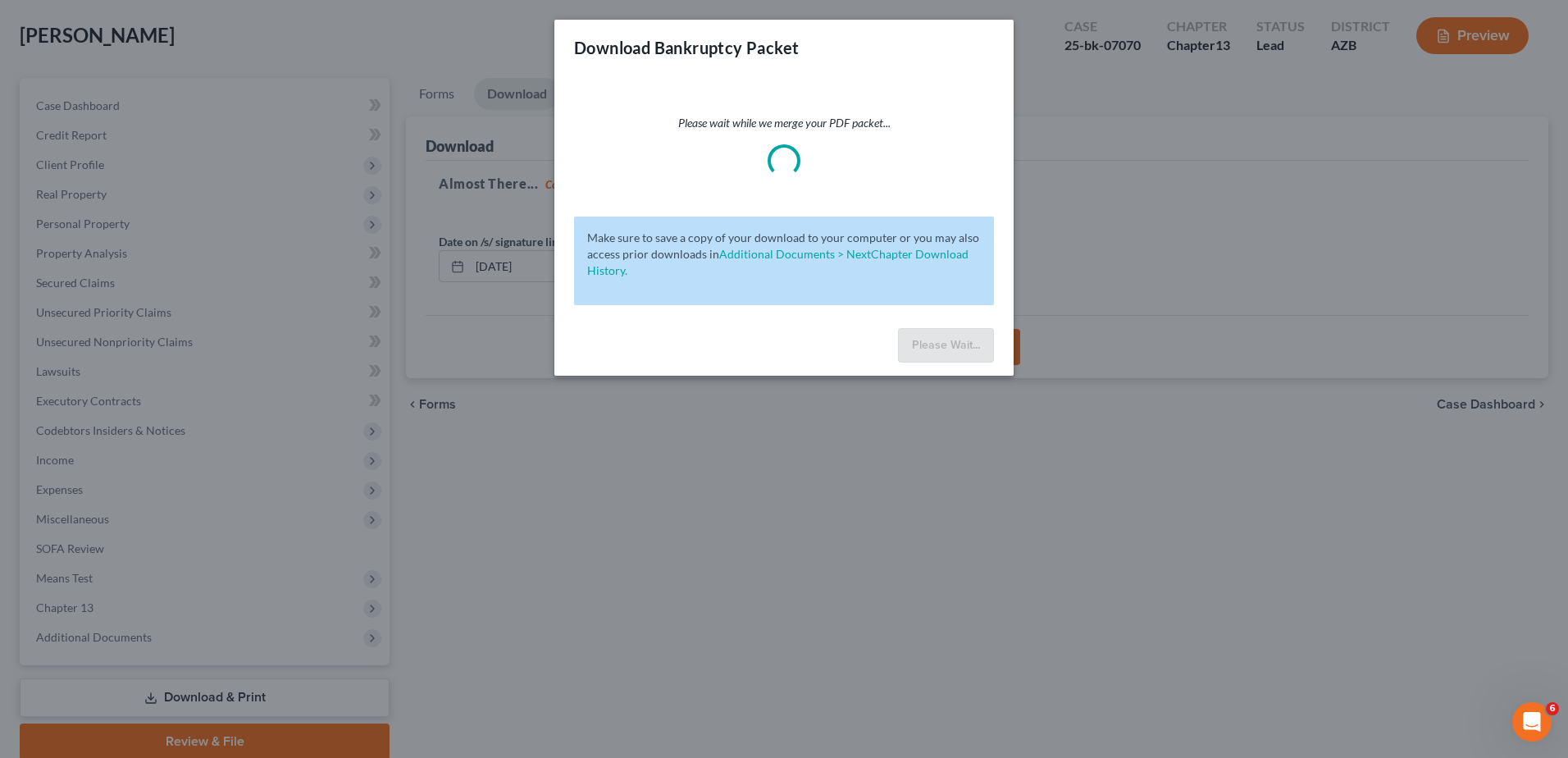
scroll to position [82, 0]
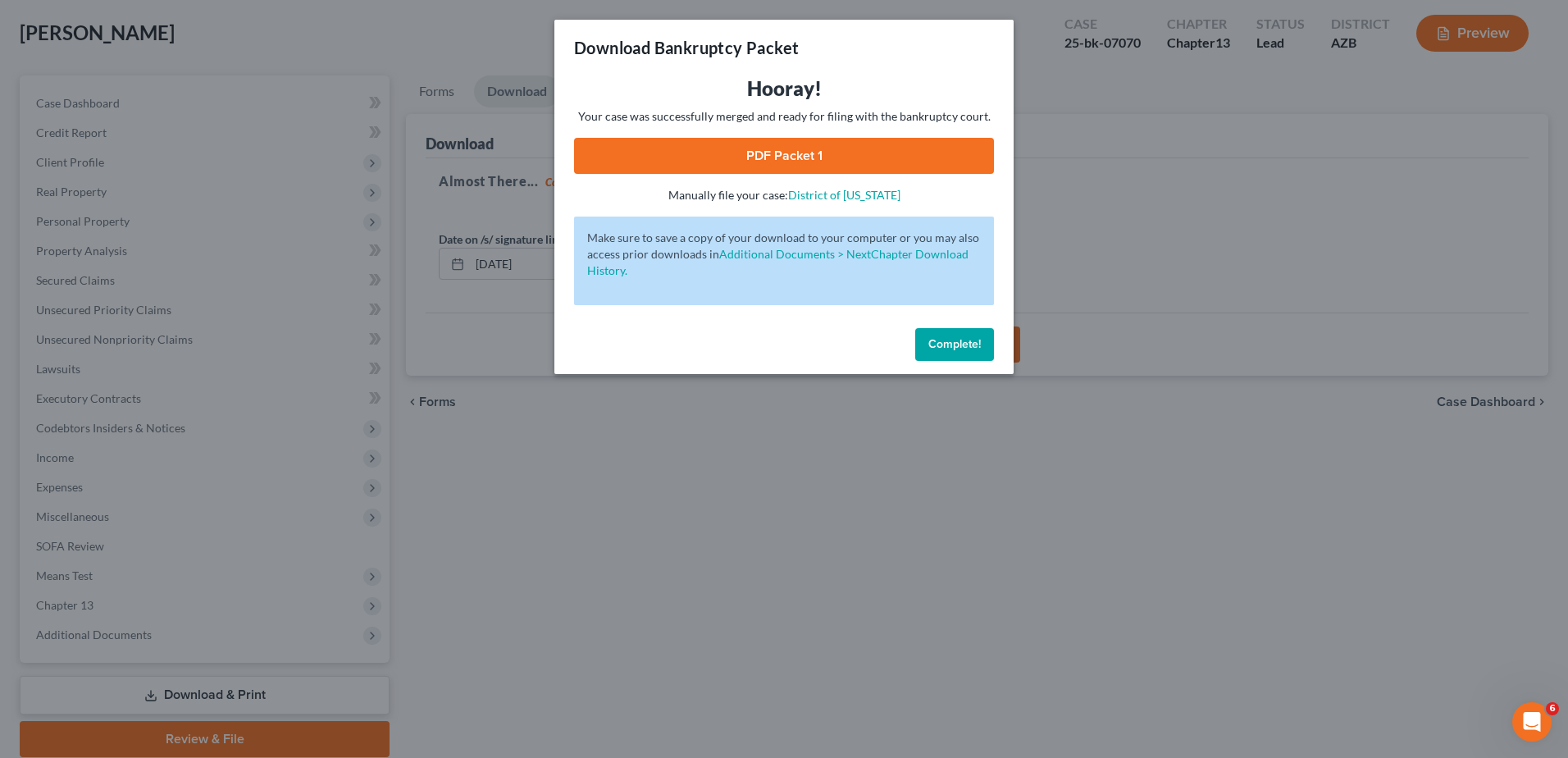
click at [784, 147] on link "PDF Packet 1" at bounding box center [784, 155] width 420 height 36
